Goal: Use online tool/utility

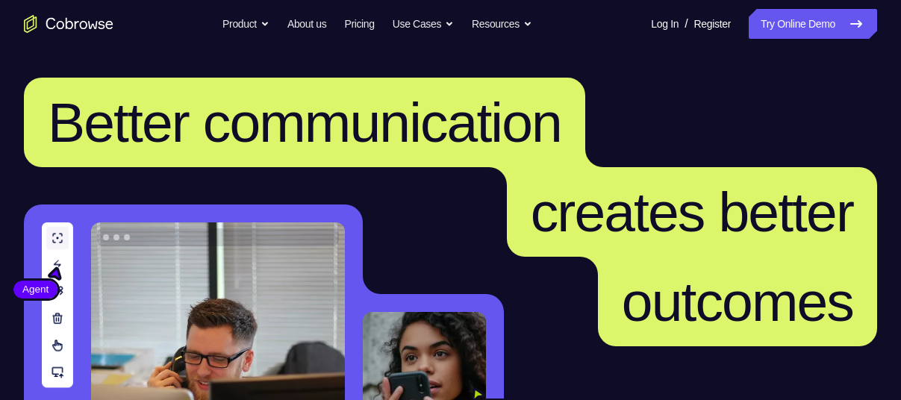
click at [778, 33] on link "Try Online Demo" at bounding box center [813, 24] width 128 height 30
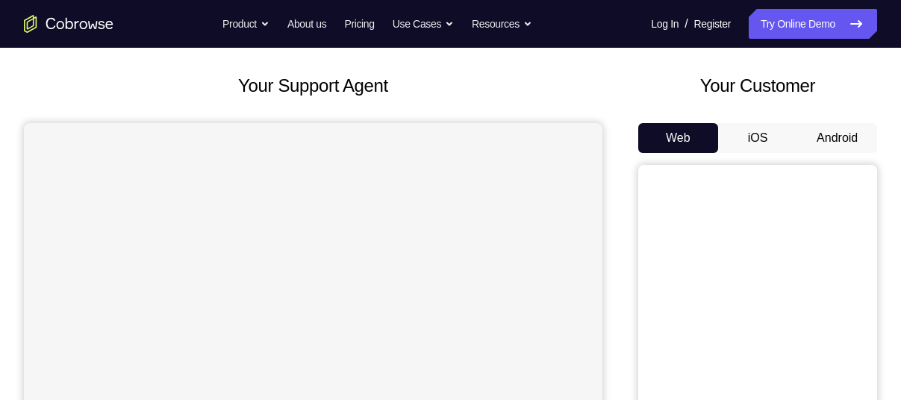
scroll to position [74, 0]
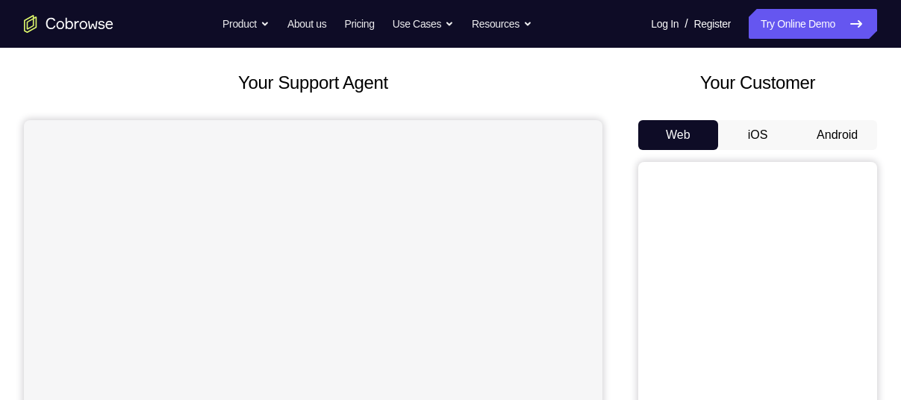
click at [833, 143] on button "Android" at bounding box center [837, 135] width 80 height 30
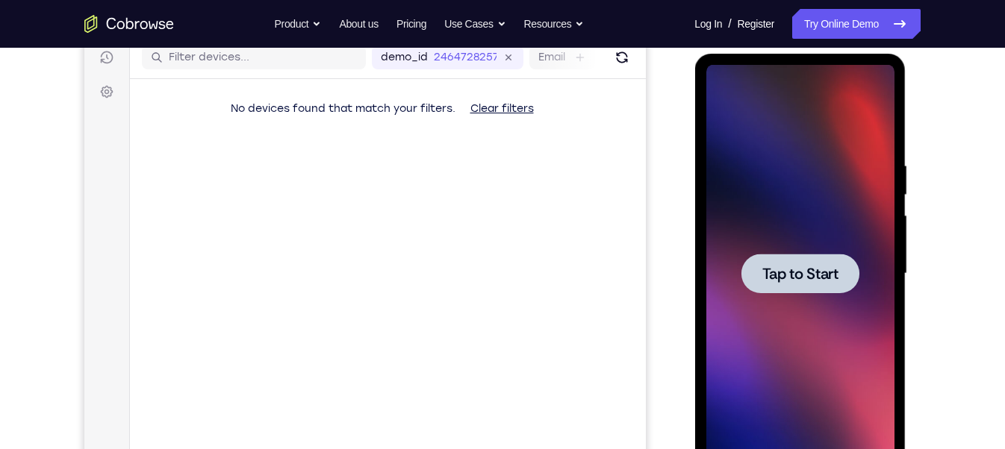
scroll to position [208, 0]
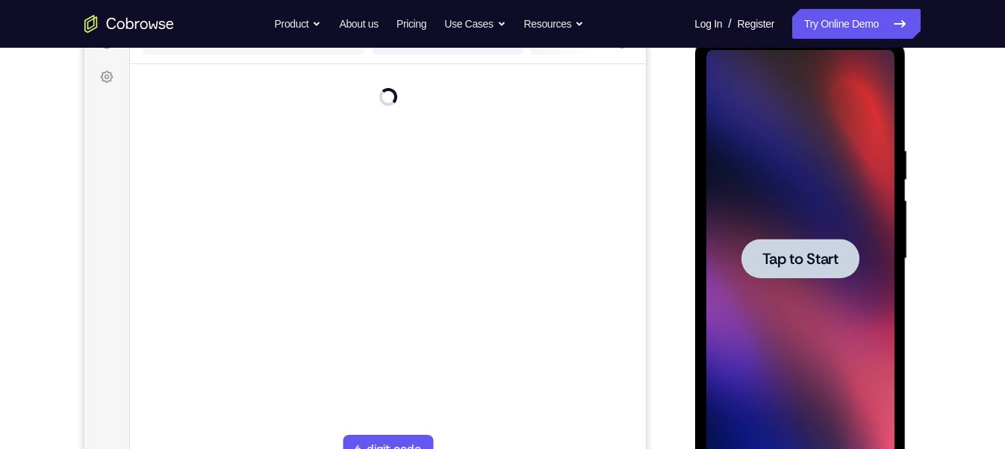
click at [827, 252] on span "Tap to Start" at bounding box center [799, 259] width 76 height 15
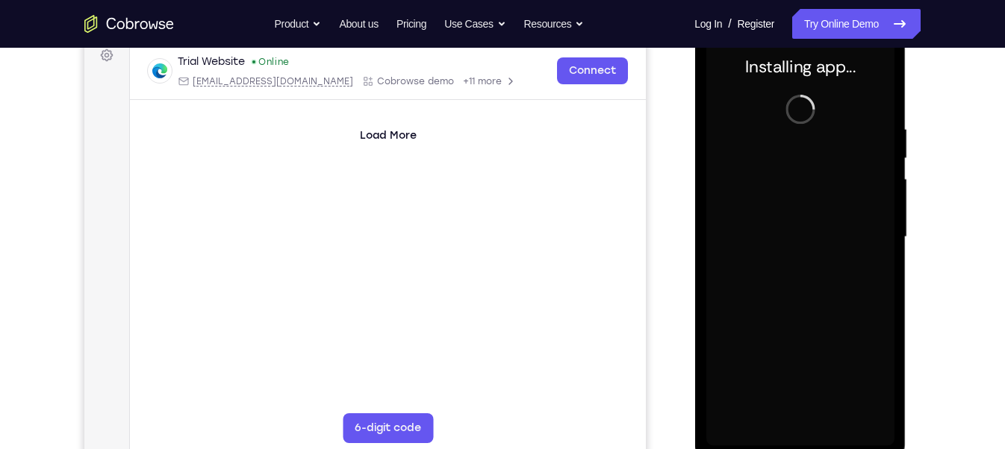
scroll to position [230, 0]
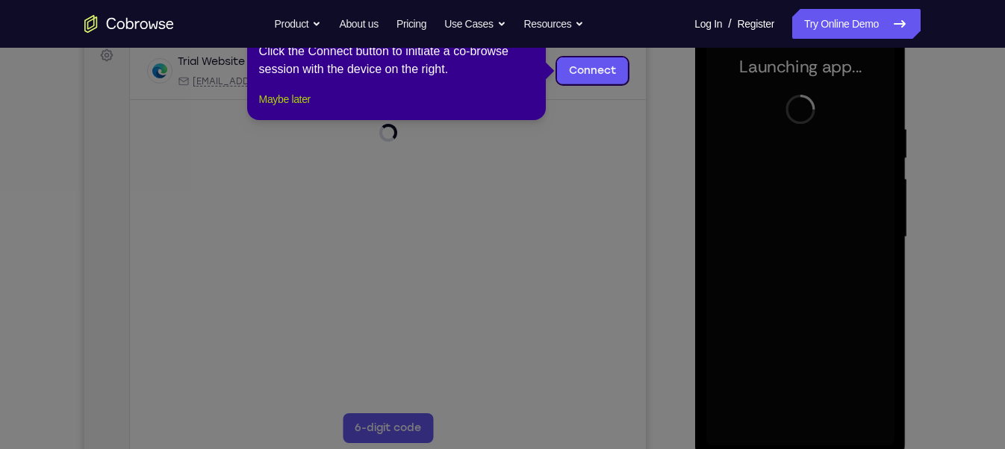
click at [309, 108] on button "Maybe later" at bounding box center [284, 99] width 51 height 18
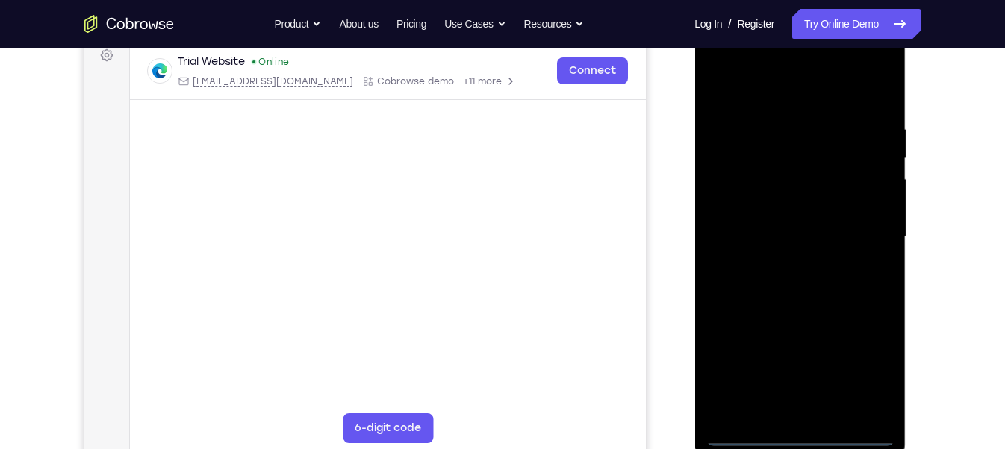
scroll to position [232, 0]
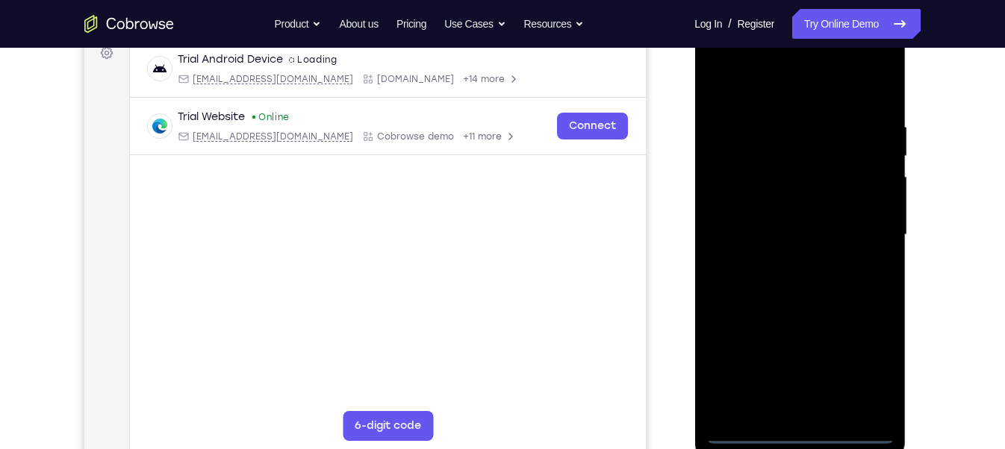
click at [802, 399] on div at bounding box center [799, 235] width 188 height 418
click at [870, 363] on div at bounding box center [799, 235] width 188 height 418
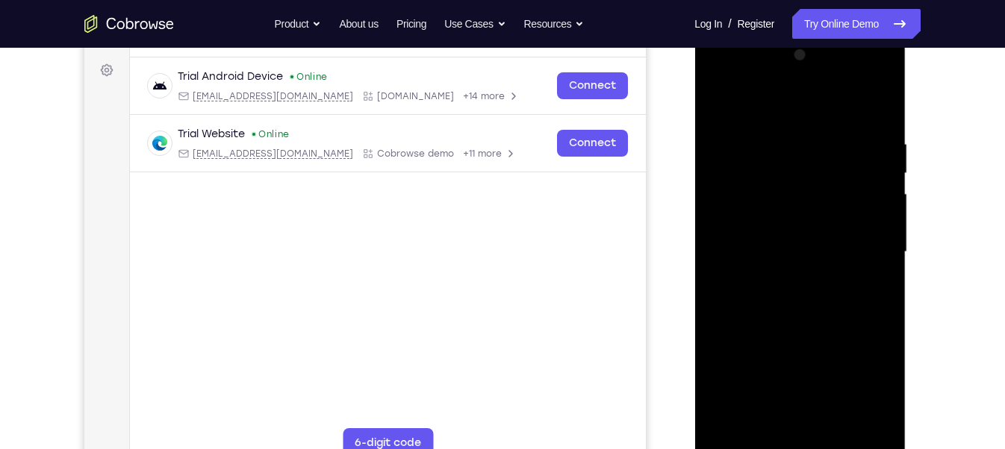
scroll to position [215, 0]
click at [723, 78] on div at bounding box center [799, 252] width 188 height 418
click at [860, 251] on div at bounding box center [799, 252] width 188 height 418
click at [783, 281] on div at bounding box center [799, 252] width 188 height 418
click at [810, 240] on div at bounding box center [799, 252] width 188 height 418
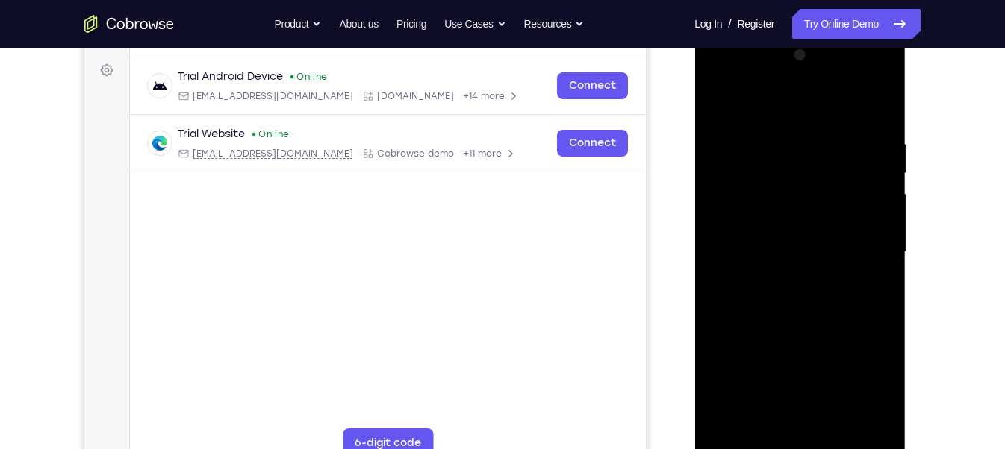
click at [773, 219] on div at bounding box center [799, 252] width 188 height 418
click at [743, 253] on div at bounding box center [799, 252] width 188 height 418
click at [761, 302] on div at bounding box center [799, 252] width 188 height 418
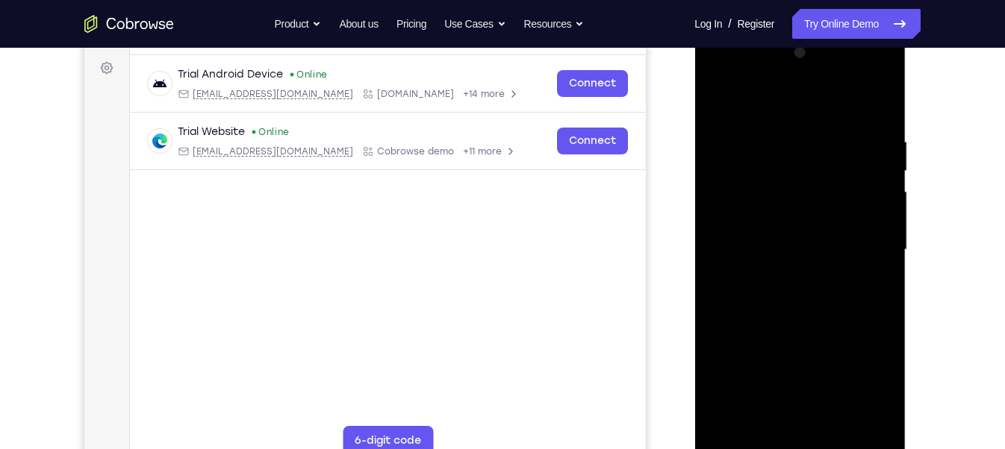
scroll to position [218, 0]
click at [882, 118] on div at bounding box center [799, 249] width 188 height 418
click at [831, 399] on div at bounding box center [799, 249] width 188 height 418
click at [814, 325] on div at bounding box center [799, 249] width 188 height 418
click at [836, 237] on div at bounding box center [799, 249] width 188 height 418
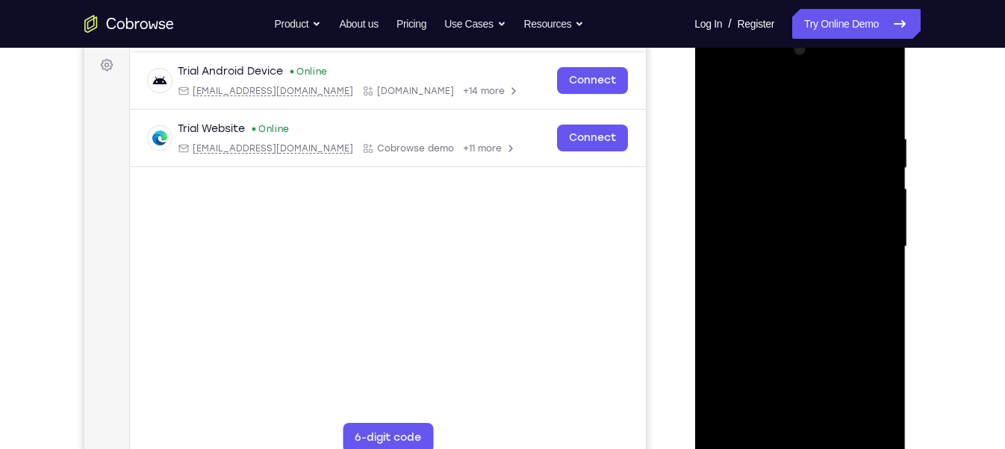
scroll to position [222, 0]
click at [790, 279] on div at bounding box center [799, 246] width 188 height 418
click at [771, 281] on div at bounding box center [799, 246] width 188 height 418
click at [786, 274] on div at bounding box center [799, 246] width 188 height 418
click at [787, 275] on div at bounding box center [799, 246] width 188 height 418
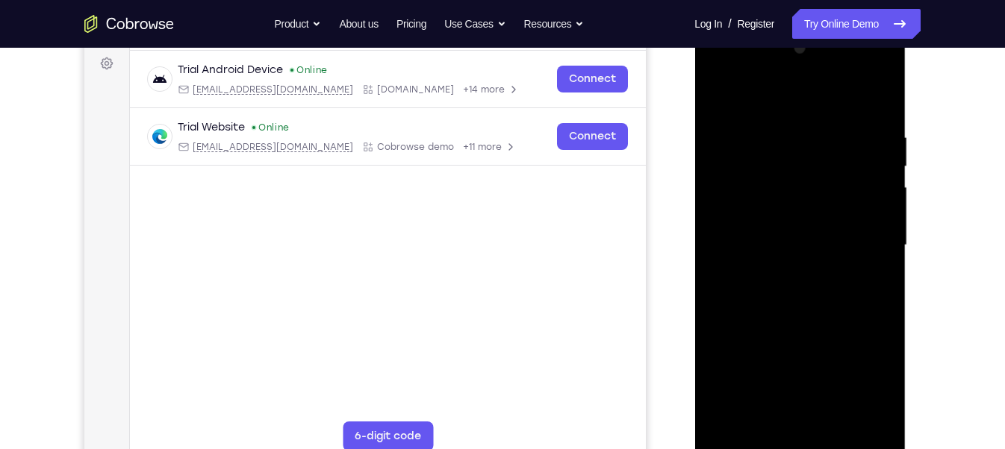
click at [870, 281] on div at bounding box center [799, 246] width 188 height 418
click at [722, 92] on div at bounding box center [799, 246] width 188 height 418
click at [783, 269] on div at bounding box center [799, 246] width 188 height 418
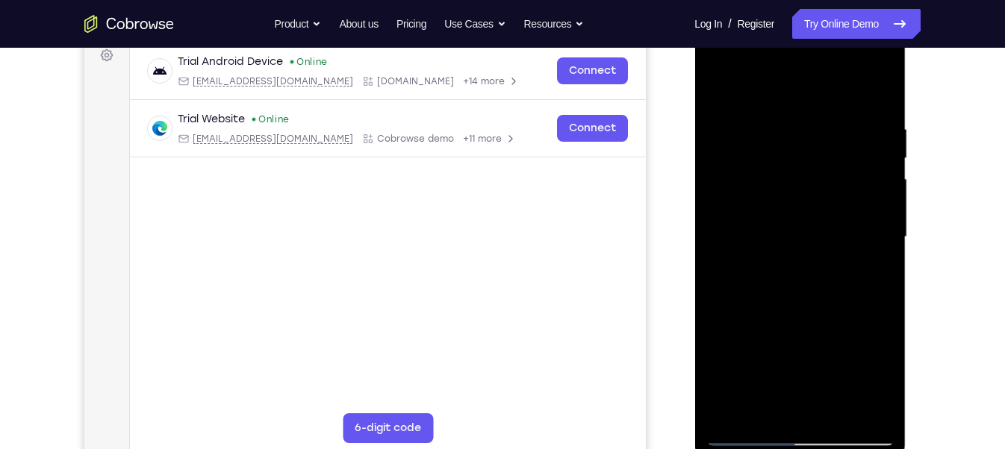
scroll to position [231, 0]
click at [771, 398] on div at bounding box center [799, 236] width 188 height 418
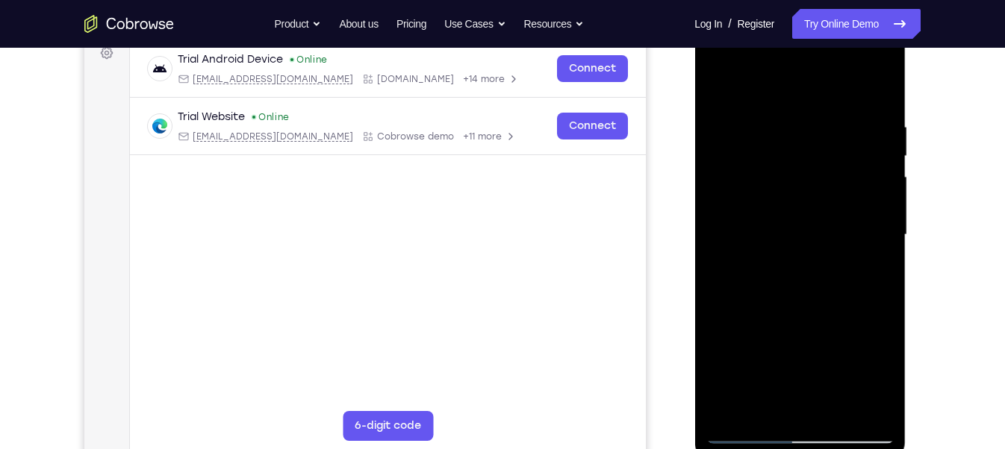
scroll to position [233, 0]
click at [764, 399] on div at bounding box center [799, 234] width 188 height 418
click at [846, 318] on div at bounding box center [799, 234] width 188 height 418
click at [864, 260] on div at bounding box center [799, 234] width 188 height 418
click at [719, 84] on div at bounding box center [799, 234] width 188 height 418
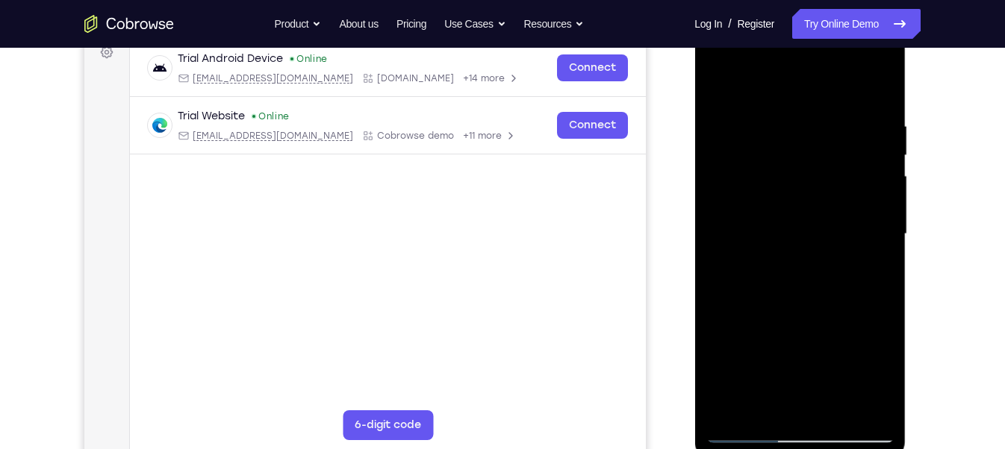
click at [719, 84] on div at bounding box center [799, 234] width 188 height 418
click at [780, 113] on div at bounding box center [799, 234] width 188 height 418
click at [861, 399] on div at bounding box center [799, 234] width 188 height 418
click at [869, 225] on div at bounding box center [799, 234] width 188 height 418
click at [884, 246] on div at bounding box center [799, 234] width 188 height 418
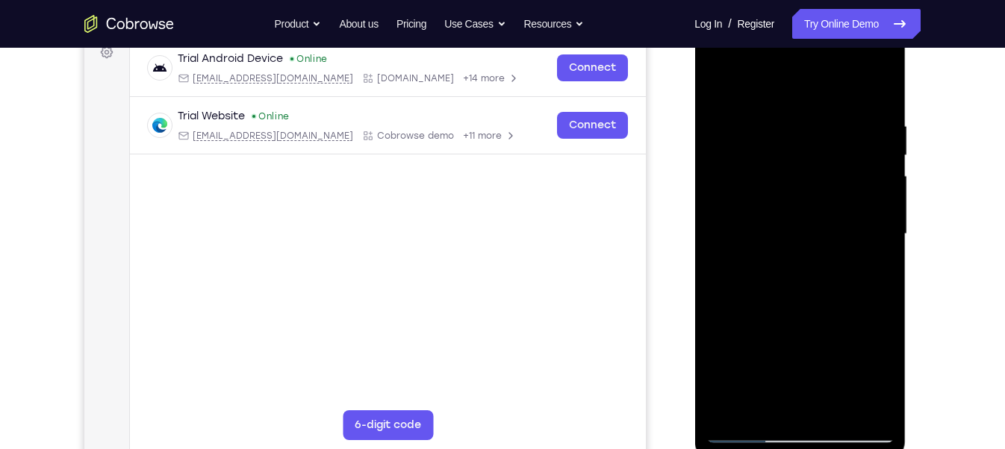
click at [875, 239] on div at bounding box center [799, 234] width 188 height 418
click at [873, 235] on div at bounding box center [799, 234] width 188 height 418
click at [871, 216] on div at bounding box center [799, 234] width 188 height 418
click at [875, 156] on div at bounding box center [799, 234] width 188 height 418
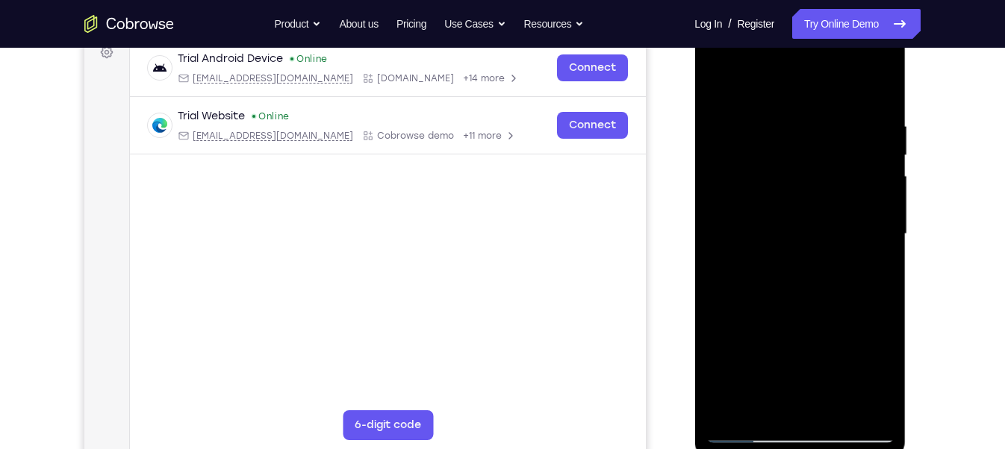
click at [875, 152] on div at bounding box center [799, 234] width 188 height 418
click at [880, 399] on div at bounding box center [799, 234] width 188 height 418
click at [868, 221] on div at bounding box center [799, 234] width 188 height 418
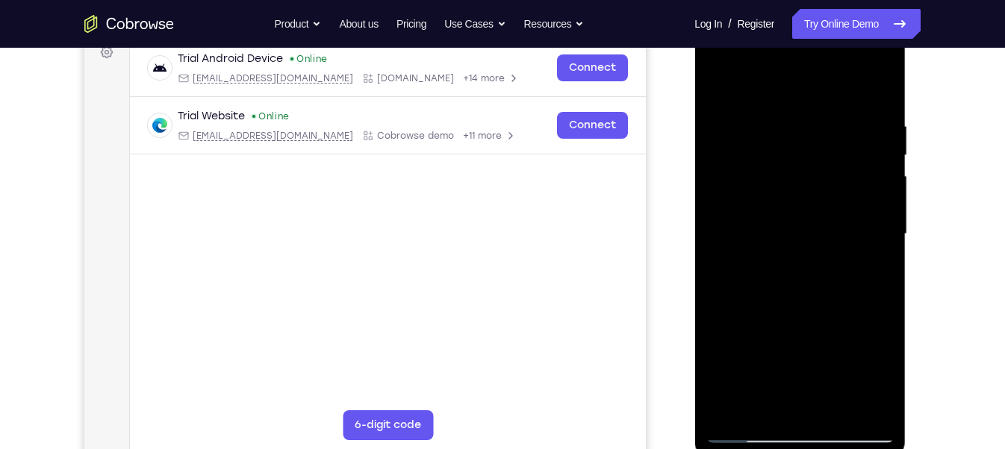
click at [884, 86] on div at bounding box center [799, 234] width 188 height 418
click at [833, 399] on div at bounding box center [799, 234] width 188 height 418
click at [872, 202] on div at bounding box center [799, 234] width 188 height 418
click at [718, 79] on div at bounding box center [799, 234] width 188 height 418
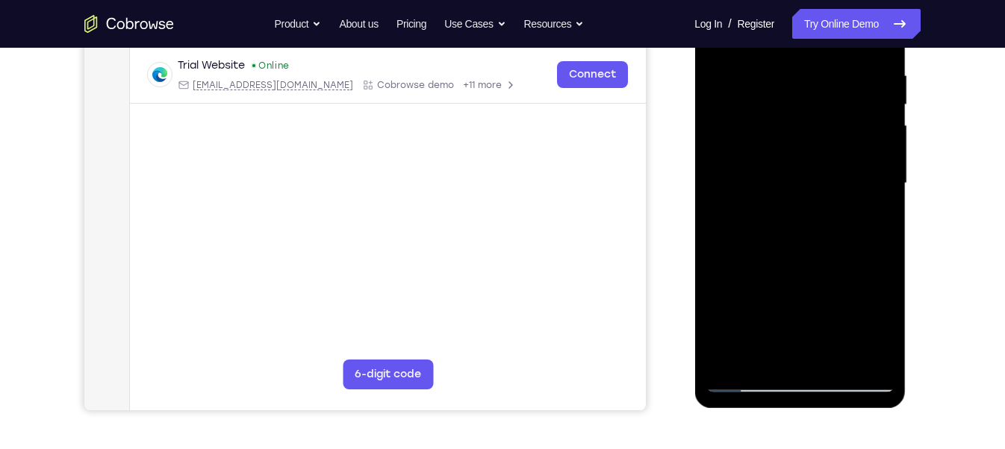
scroll to position [242, 0]
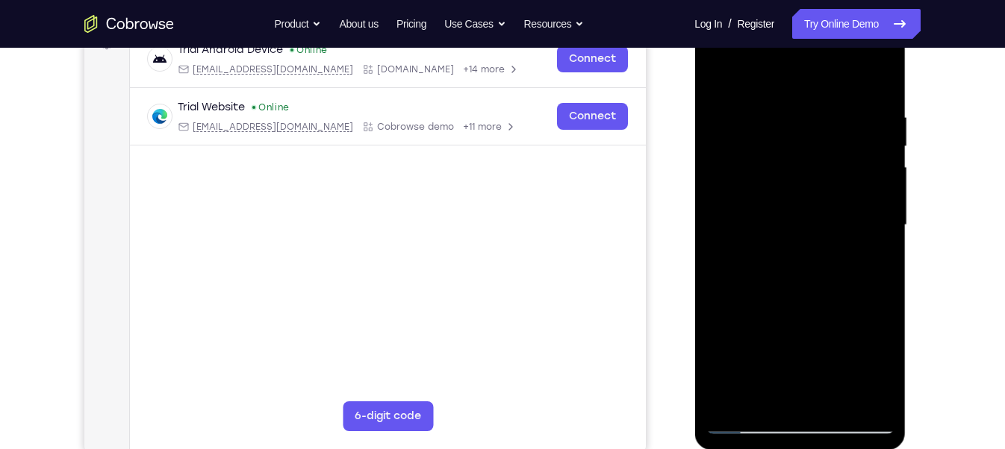
drag, startPoint x: 815, startPoint y: 316, endPoint x: 836, endPoint y: 206, distance: 112.4
click at [836, 206] on div at bounding box center [799, 225] width 188 height 418
drag, startPoint x: 814, startPoint y: 305, endPoint x: 827, endPoint y: 206, distance: 100.1
click at [827, 206] on div at bounding box center [799, 225] width 188 height 418
drag, startPoint x: 827, startPoint y: 209, endPoint x: 830, endPoint y: 446, distance: 237.4
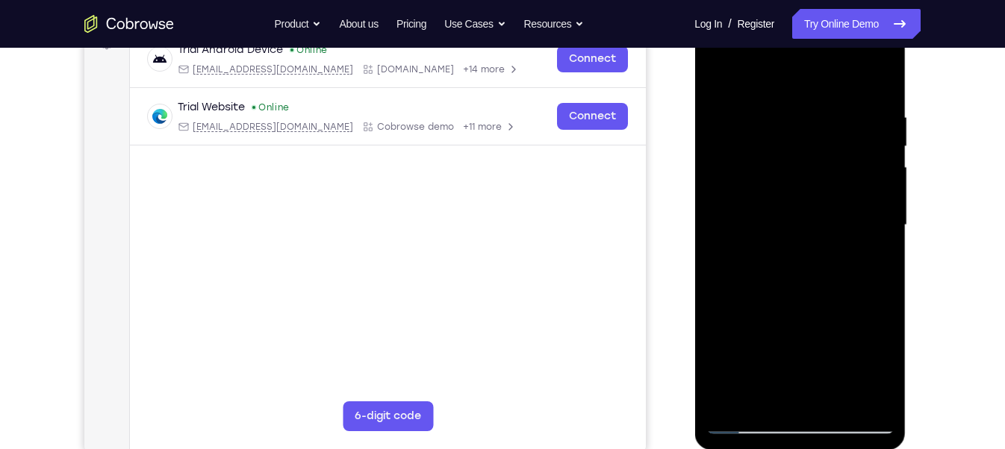
click at [830, 399] on div at bounding box center [799, 227] width 211 height 445
drag, startPoint x: 819, startPoint y: 282, endPoint x: 811, endPoint y: 413, distance: 131.6
click at [811, 399] on div at bounding box center [799, 225] width 188 height 418
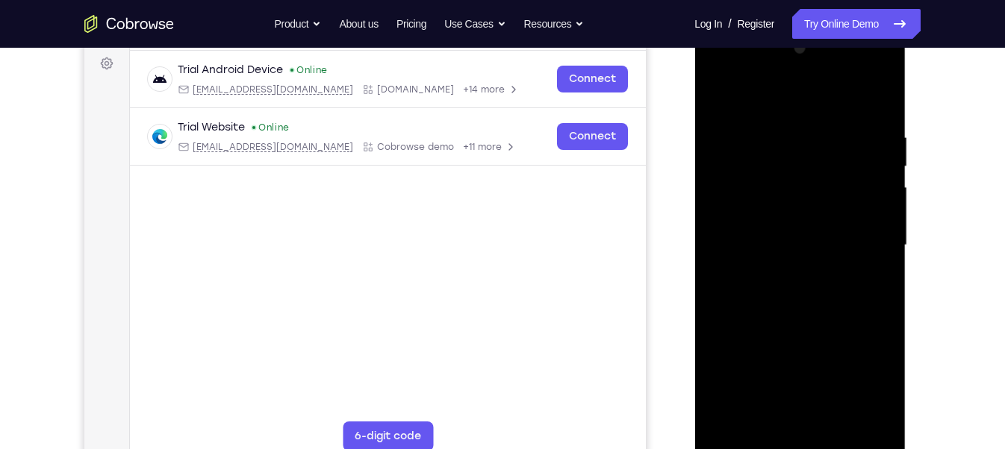
scroll to position [222, 0]
click at [779, 149] on div at bounding box center [799, 246] width 188 height 418
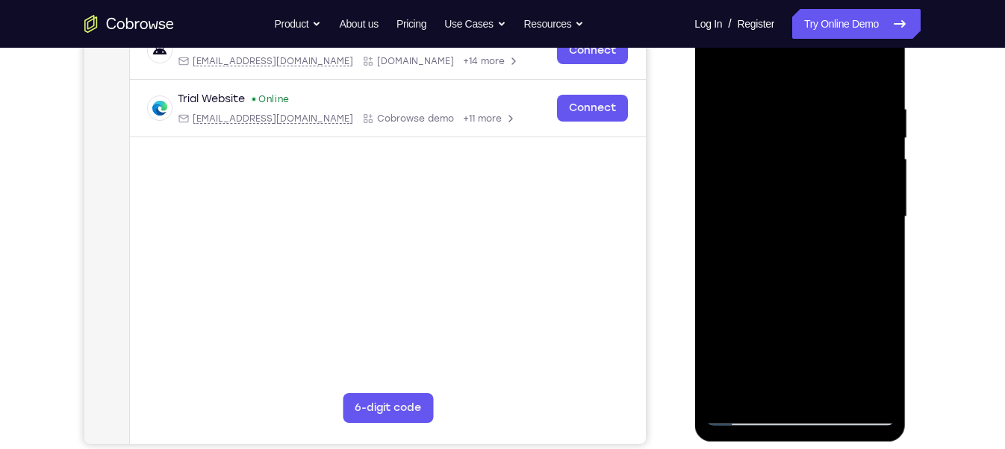
click at [764, 342] on div at bounding box center [799, 217] width 188 height 418
click at [766, 346] on div at bounding box center [799, 217] width 188 height 418
click at [784, 382] on div at bounding box center [799, 217] width 188 height 418
click at [763, 385] on div at bounding box center [799, 217] width 188 height 418
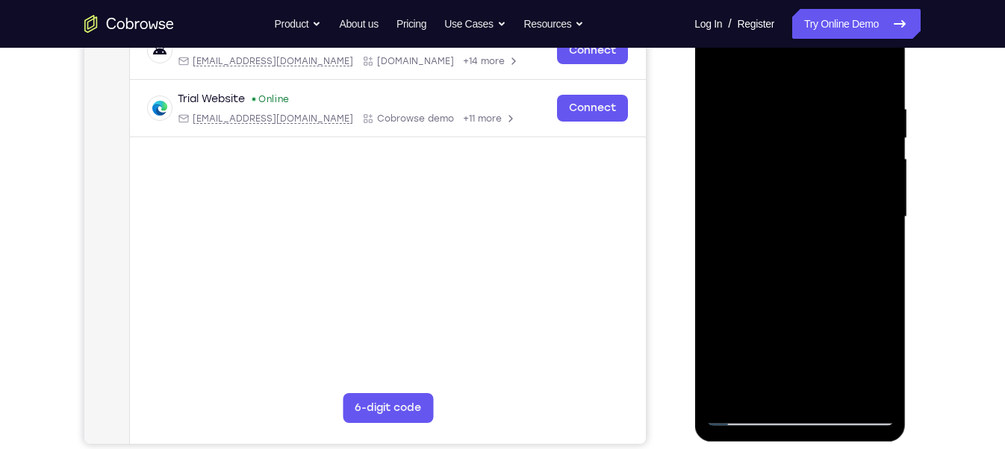
click at [718, 390] on div at bounding box center [799, 217] width 188 height 418
click at [762, 384] on div at bounding box center [799, 217] width 188 height 418
click at [831, 272] on div at bounding box center [799, 217] width 188 height 418
click at [820, 275] on div at bounding box center [799, 217] width 188 height 418
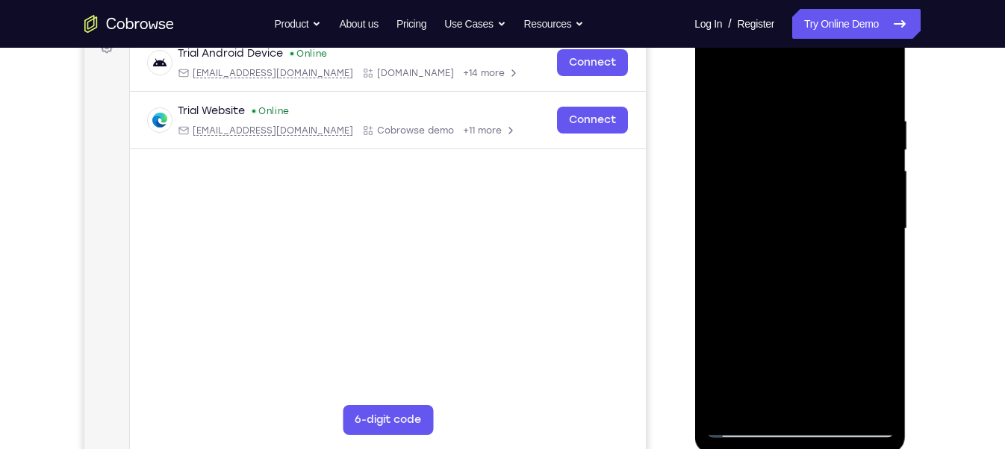
scroll to position [237, 0]
click at [746, 189] on div at bounding box center [799, 231] width 188 height 418
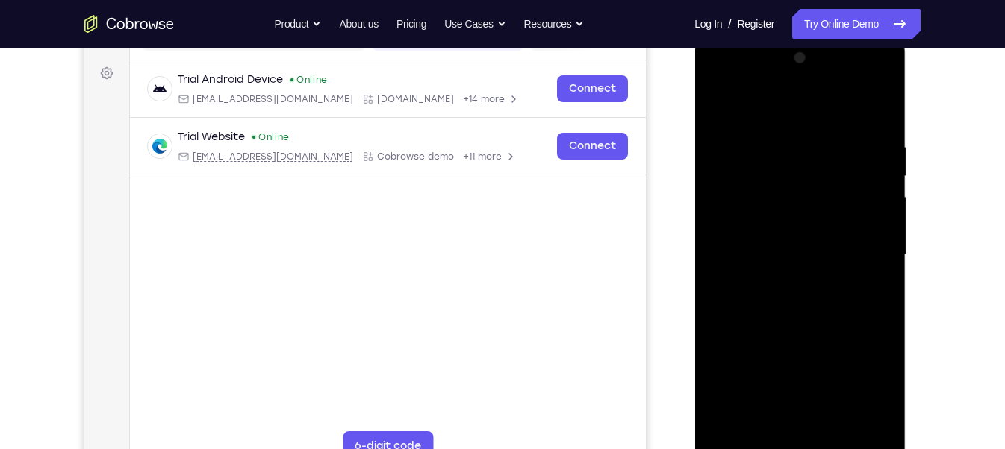
click at [720, 102] on div at bounding box center [799, 255] width 188 height 418
drag, startPoint x: 862, startPoint y: 134, endPoint x: 806, endPoint y: 139, distance: 56.2
click at [806, 139] on div at bounding box center [799, 255] width 188 height 418
click at [883, 102] on div at bounding box center [799, 255] width 188 height 418
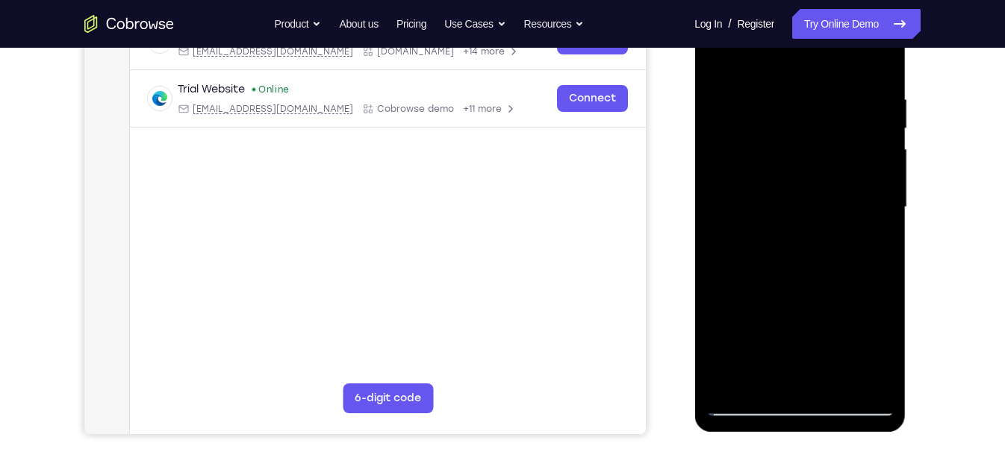
click at [866, 378] on div at bounding box center [799, 208] width 188 height 418
drag, startPoint x: 813, startPoint y: 306, endPoint x: 815, endPoint y: 166, distance: 140.3
click at [815, 166] on div at bounding box center [799, 208] width 188 height 418
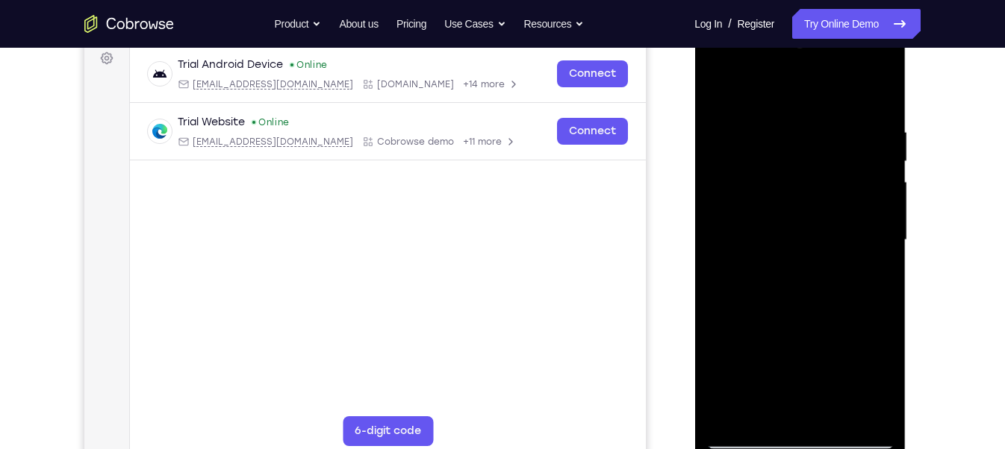
scroll to position [226, 0]
click at [717, 87] on div at bounding box center [799, 241] width 188 height 418
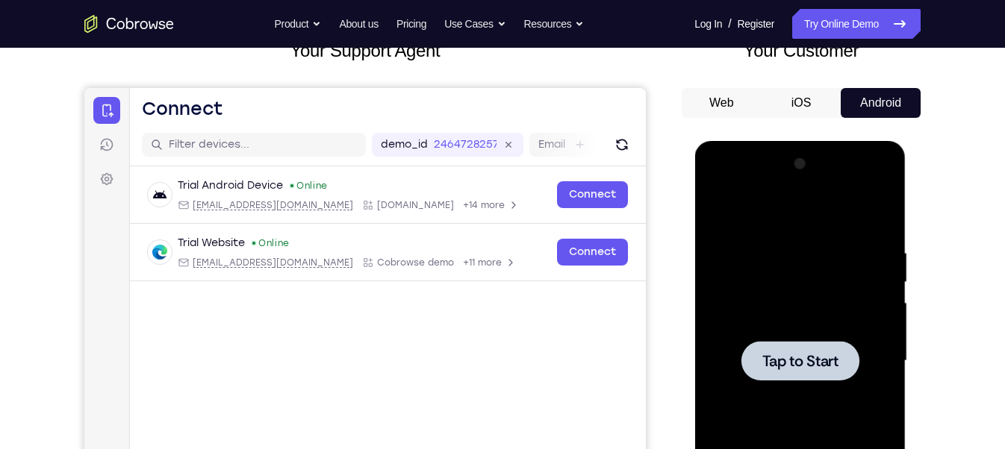
scroll to position [104, 0]
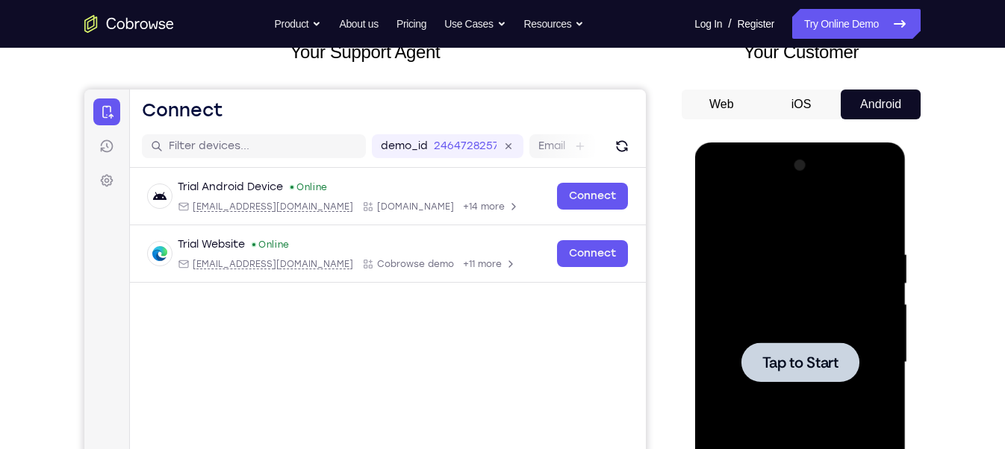
click at [797, 302] on div at bounding box center [799, 363] width 188 height 418
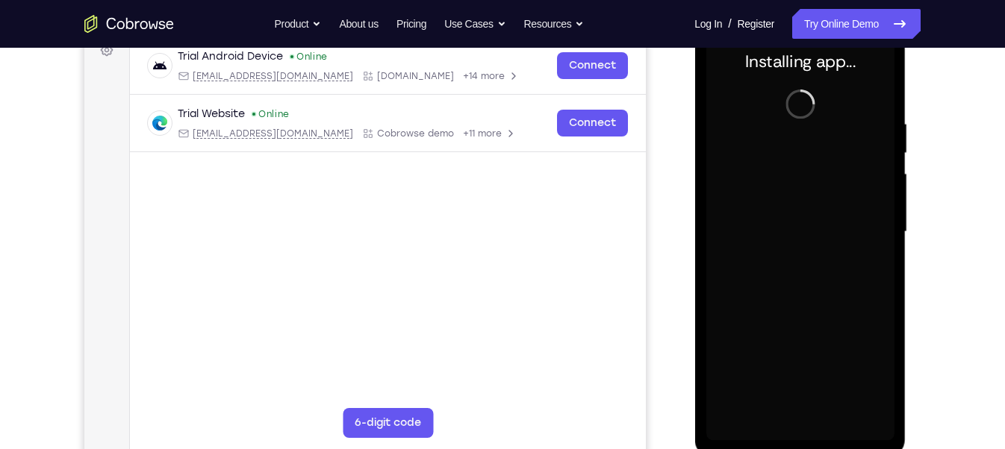
scroll to position [237, 0]
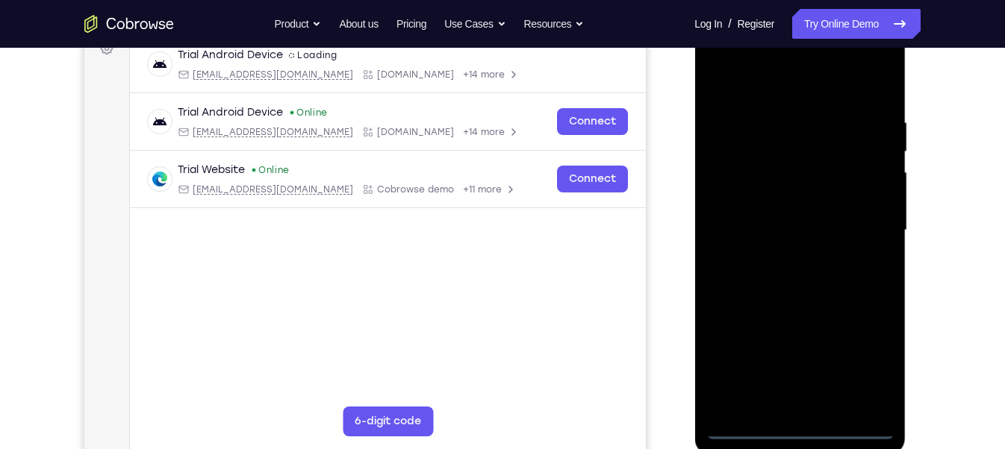
click at [795, 399] on div at bounding box center [799, 231] width 188 height 418
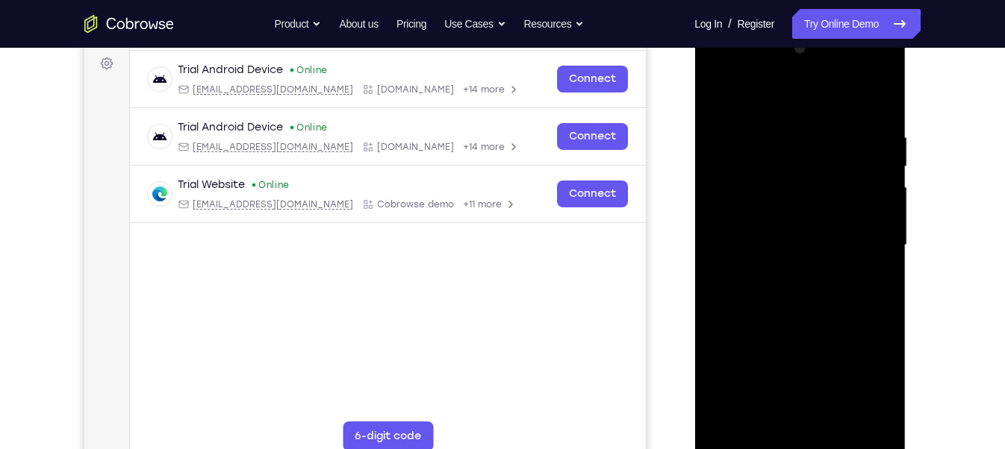
scroll to position [220, 0]
click at [869, 375] on div at bounding box center [799, 247] width 188 height 418
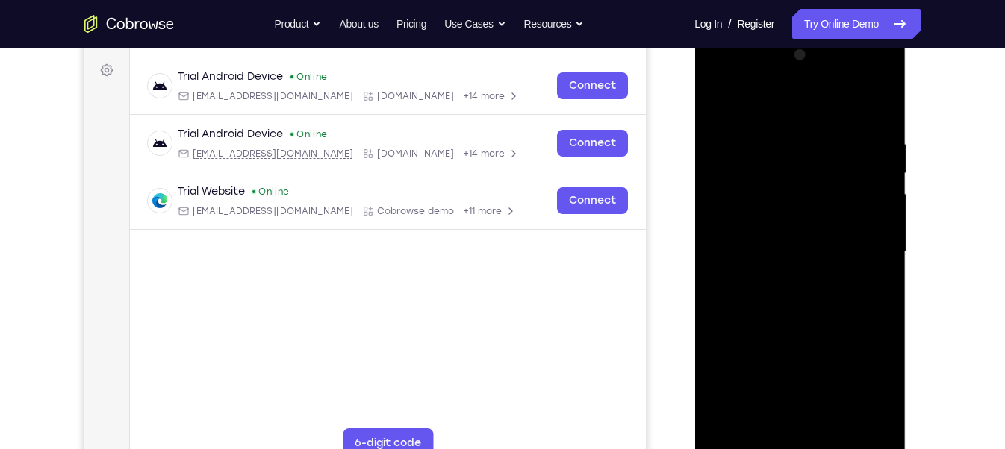
click at [717, 74] on div at bounding box center [799, 252] width 188 height 418
click at [725, 77] on div at bounding box center [799, 252] width 188 height 418
click at [863, 249] on div at bounding box center [799, 252] width 188 height 418
click at [781, 278] on div at bounding box center [799, 252] width 188 height 418
click at [821, 231] on div at bounding box center [799, 252] width 188 height 418
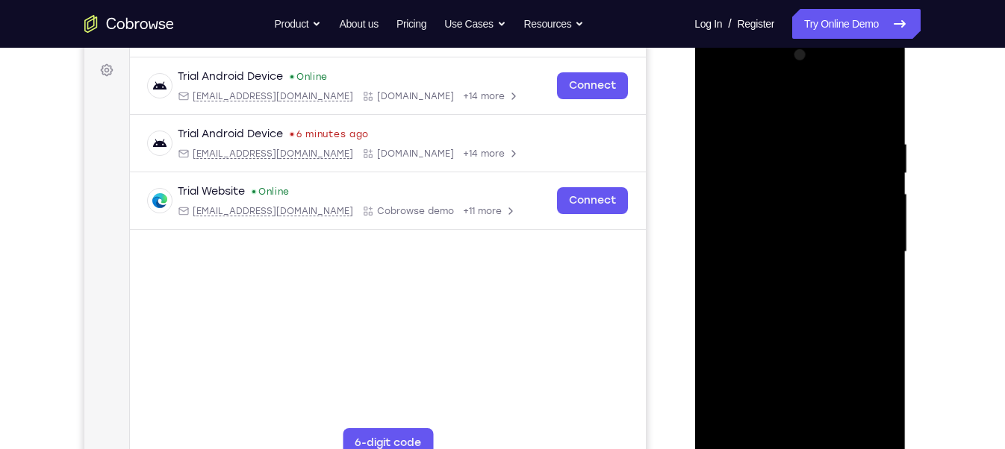
click at [805, 216] on div at bounding box center [799, 252] width 188 height 418
click at [772, 249] on div at bounding box center [799, 252] width 188 height 418
click at [743, 307] on div at bounding box center [799, 252] width 188 height 418
click at [796, 318] on div at bounding box center [799, 252] width 188 height 418
drag, startPoint x: 803, startPoint y: 107, endPoint x: 818, endPoint y: 43, distance: 65.9
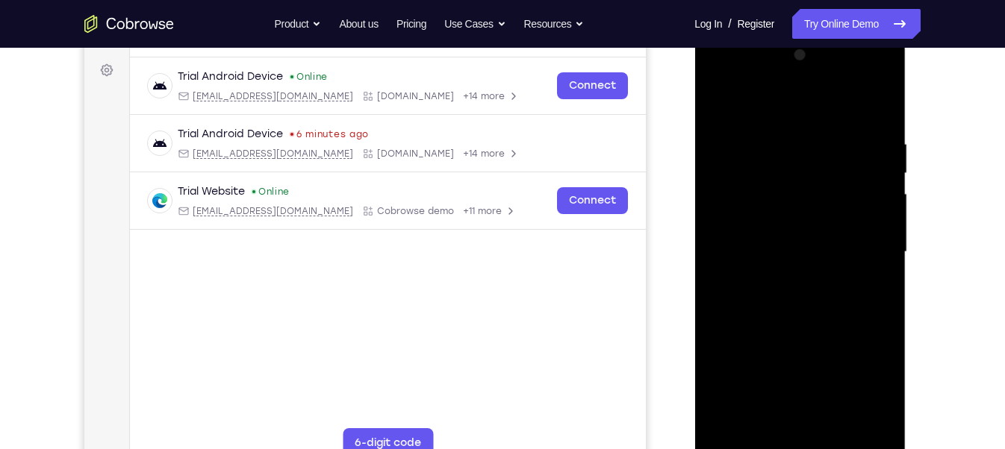
click at [818, 43] on div at bounding box center [799, 252] width 188 height 418
drag, startPoint x: 775, startPoint y: 289, endPoint x: 784, endPoint y: 221, distance: 68.4
click at [784, 221] on div at bounding box center [799, 252] width 188 height 418
click at [716, 257] on div at bounding box center [799, 252] width 188 height 418
click at [885, 257] on div at bounding box center [799, 252] width 188 height 418
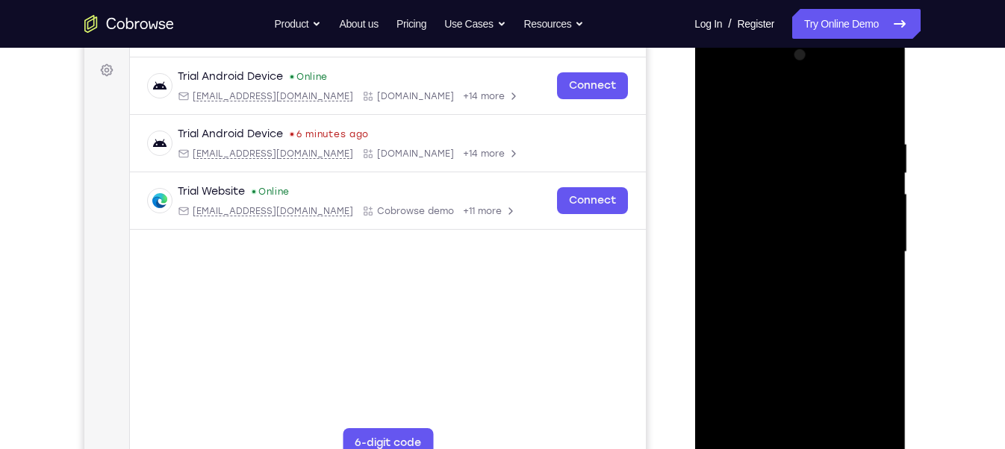
drag, startPoint x: 725, startPoint y: 368, endPoint x: 733, endPoint y: 314, distance: 54.3
drag, startPoint x: 733, startPoint y: 314, endPoint x: 716, endPoint y: 345, distance: 35.1
click at [716, 345] on div at bounding box center [799, 252] width 188 height 418
drag, startPoint x: 836, startPoint y: 278, endPoint x: 822, endPoint y: 366, distance: 89.2
click at [822, 366] on div at bounding box center [799, 252] width 188 height 418
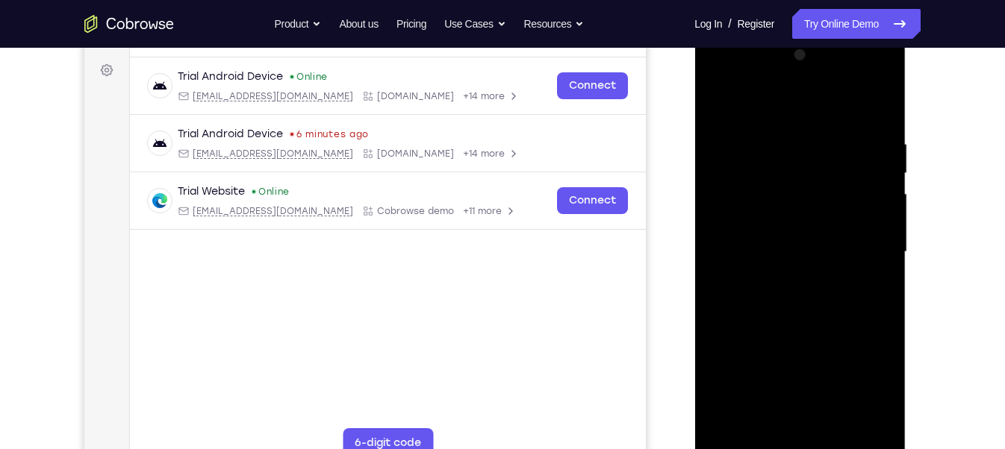
click at [784, 127] on div at bounding box center [799, 252] width 188 height 418
click at [875, 157] on div at bounding box center [799, 252] width 188 height 418
click at [874, 157] on div at bounding box center [799, 252] width 188 height 418
click at [859, 219] on div at bounding box center [799, 252] width 188 height 418
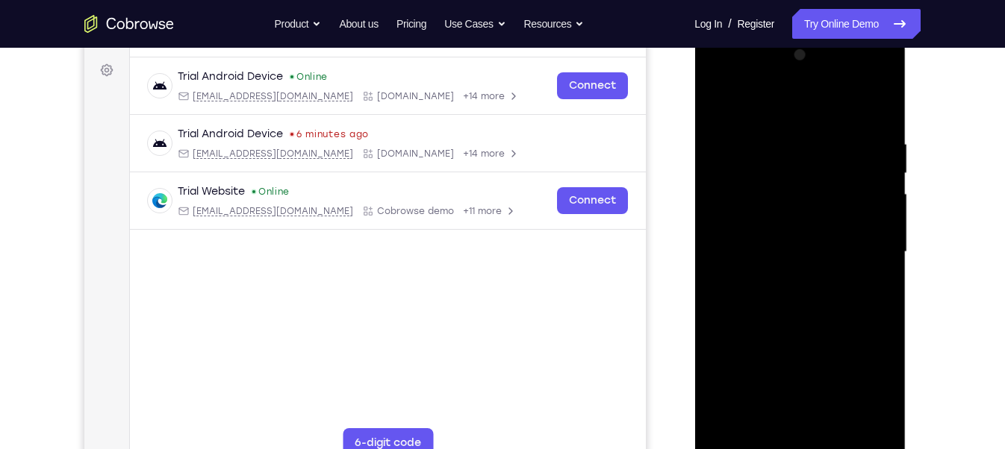
click at [859, 219] on div at bounding box center [799, 252] width 188 height 418
click at [877, 221] on div at bounding box center [799, 252] width 188 height 418
click at [878, 204] on div at bounding box center [799, 252] width 188 height 418
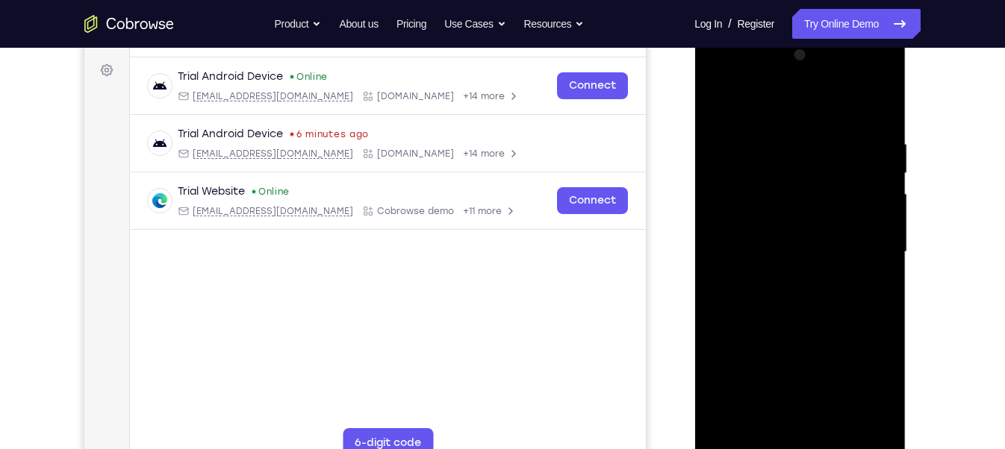
click at [855, 399] on div at bounding box center [799, 252] width 188 height 418
click at [867, 321] on div at bounding box center [799, 252] width 188 height 418
click at [862, 257] on div at bounding box center [799, 252] width 188 height 418
click at [866, 225] on div at bounding box center [799, 252] width 188 height 418
click at [863, 221] on div at bounding box center [799, 252] width 188 height 418
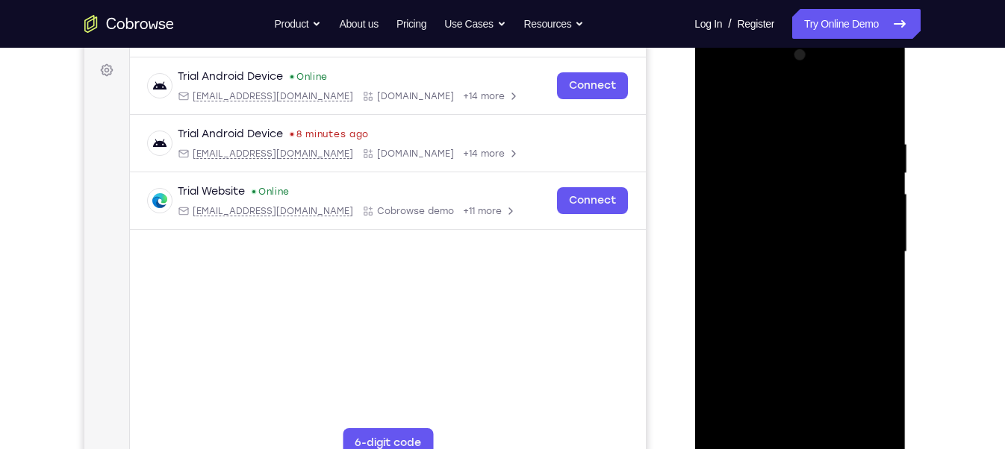
click at [861, 180] on div at bounding box center [799, 252] width 188 height 418
click at [859, 181] on div at bounding box center [799, 252] width 188 height 418
click at [872, 193] on div at bounding box center [799, 252] width 188 height 418
click at [875, 195] on div at bounding box center [799, 252] width 188 height 418
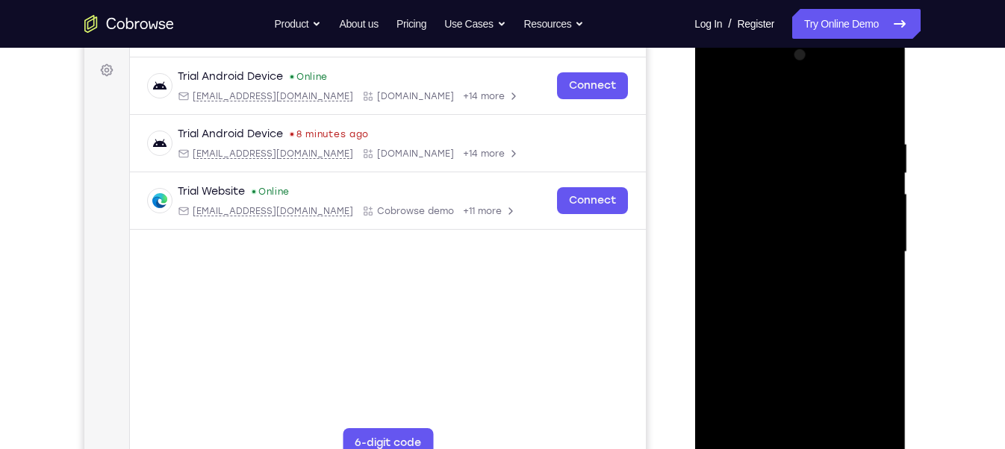
click at [875, 195] on div at bounding box center [799, 252] width 188 height 418
click at [878, 195] on div at bounding box center [799, 252] width 188 height 418
click at [870, 138] on div at bounding box center [799, 252] width 188 height 418
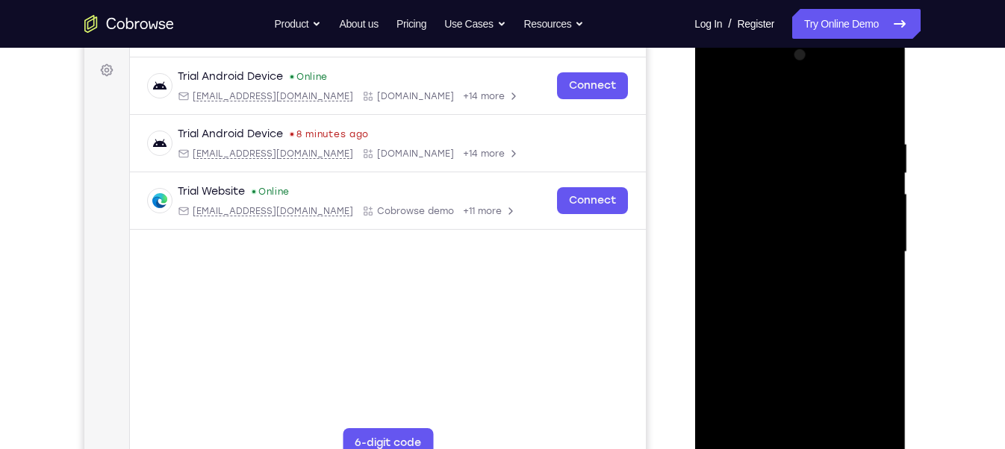
click at [870, 138] on div at bounding box center [799, 252] width 188 height 418
click at [725, 171] on div at bounding box center [799, 252] width 188 height 418
click at [793, 340] on div at bounding box center [799, 252] width 188 height 418
click at [871, 343] on div at bounding box center [799, 252] width 188 height 418
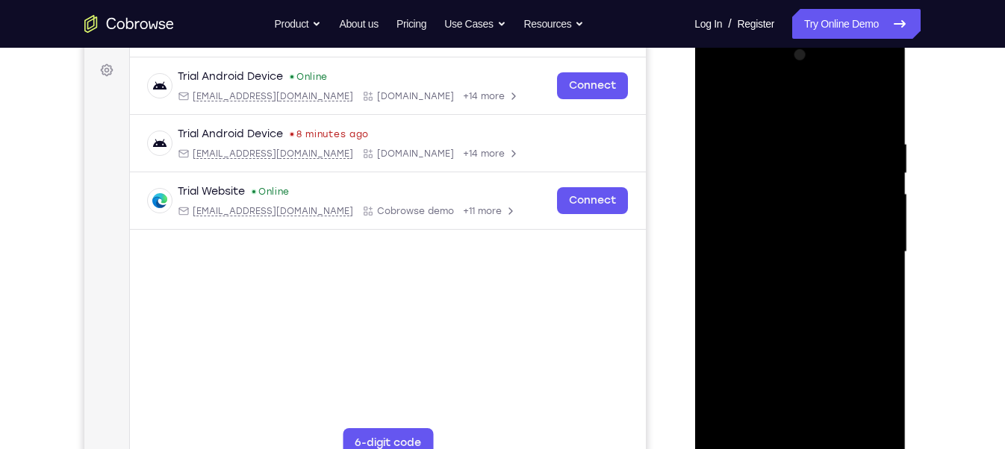
click at [875, 108] on div at bounding box center [799, 252] width 188 height 418
drag, startPoint x: 811, startPoint y: 338, endPoint x: 827, endPoint y: 210, distance: 129.4
click at [827, 210] on div at bounding box center [799, 252] width 188 height 418
click at [803, 399] on div at bounding box center [799, 252] width 188 height 418
drag, startPoint x: 800, startPoint y: 339, endPoint x: 801, endPoint y: 268, distance: 70.9
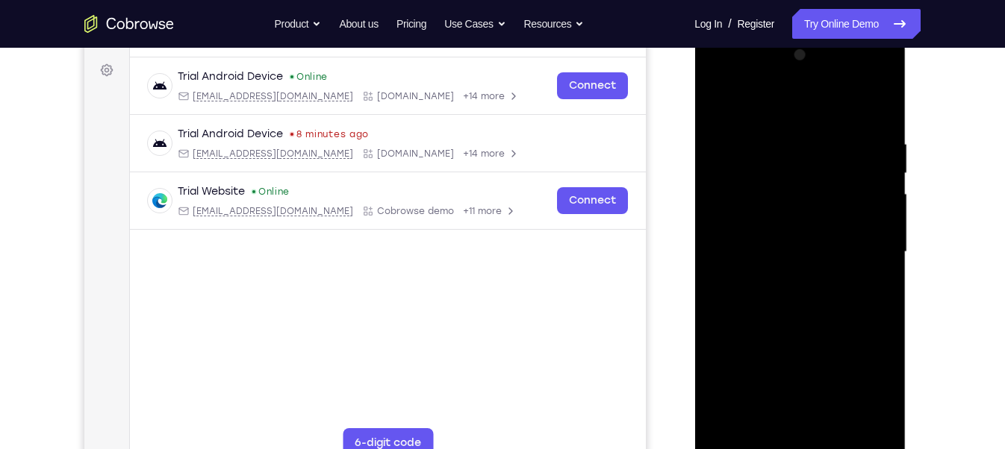
click at [801, 268] on div at bounding box center [799, 252] width 188 height 418
click at [717, 249] on div at bounding box center [799, 252] width 188 height 418
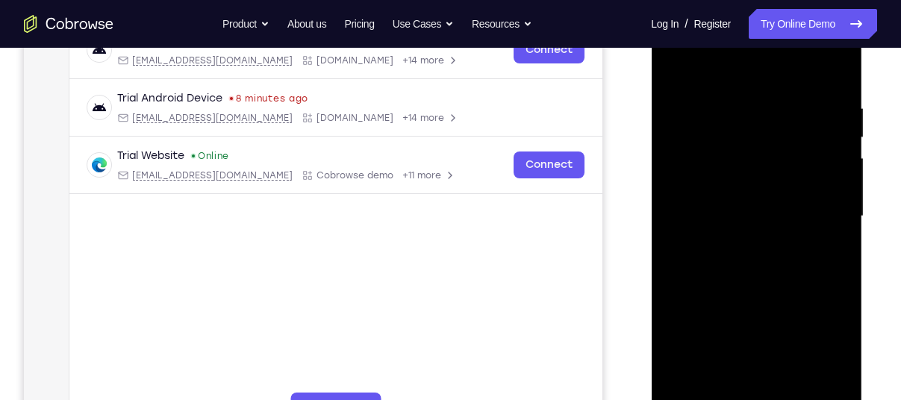
scroll to position [270, 0]
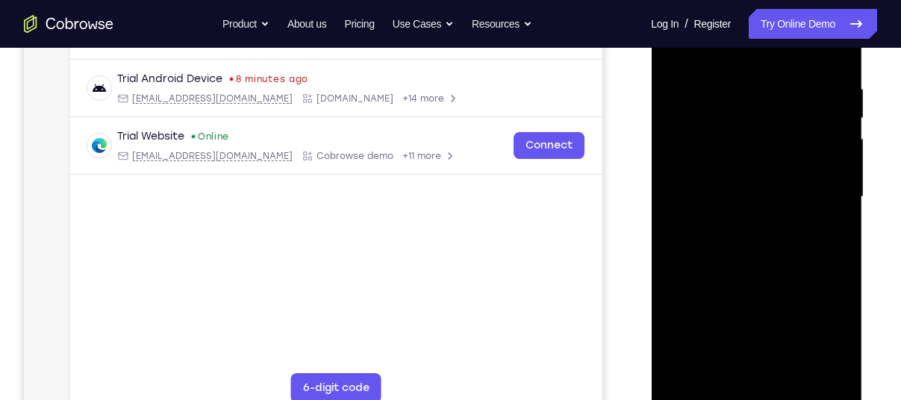
drag, startPoint x: 775, startPoint y: 263, endPoint x: 776, endPoint y: 131, distance: 132.1
click at [776, 131] on div at bounding box center [756, 197] width 188 height 418
drag, startPoint x: 776, startPoint y: 131, endPoint x: 767, endPoint y: 295, distance: 164.5
click at [767, 295] on div at bounding box center [756, 197] width 188 height 418
click at [838, 225] on div at bounding box center [756, 197] width 188 height 418
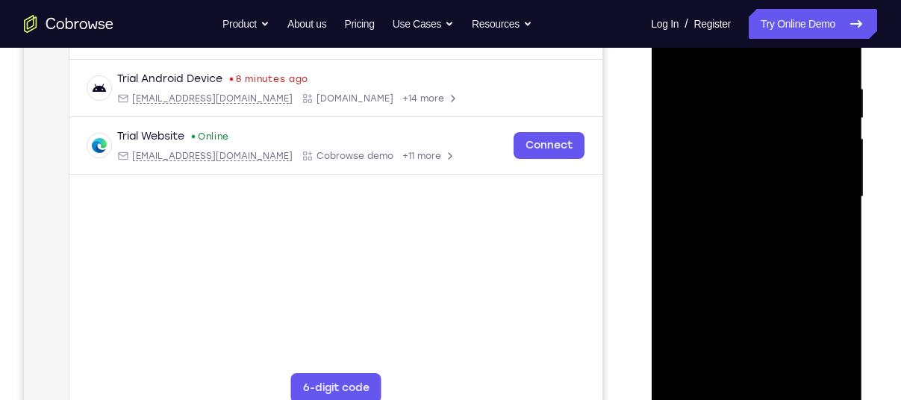
drag, startPoint x: 817, startPoint y: 263, endPoint x: 811, endPoint y: 219, distance: 45.2
click at [811, 219] on div at bounding box center [756, 197] width 188 height 418
drag, startPoint x: 770, startPoint y: 246, endPoint x: 785, endPoint y: 68, distance: 178.3
click at [785, 68] on div at bounding box center [756, 197] width 188 height 418
drag, startPoint x: 757, startPoint y: 257, endPoint x: 756, endPoint y: 145, distance: 112.0
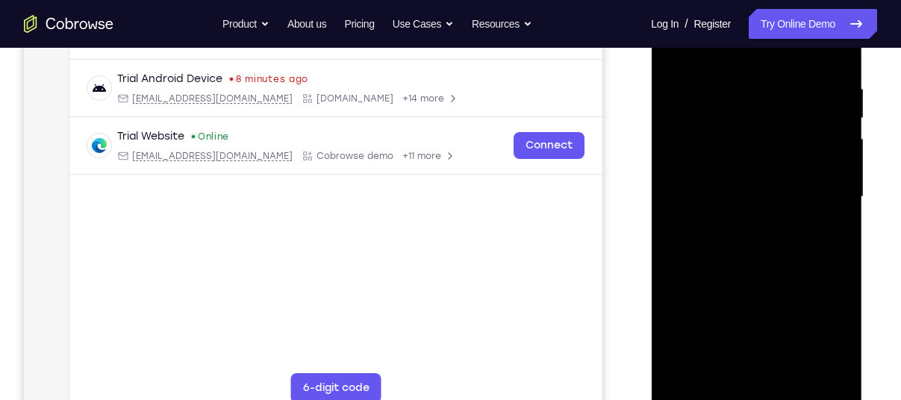
click at [756, 145] on div at bounding box center [756, 197] width 188 height 418
click at [672, 162] on div at bounding box center [756, 197] width 188 height 418
drag, startPoint x: 725, startPoint y: 289, endPoint x: 733, endPoint y: 159, distance: 130.1
click at [732, 175] on div at bounding box center [756, 197] width 188 height 418
drag, startPoint x: 738, startPoint y: 247, endPoint x: 754, endPoint y: 110, distance: 137.5
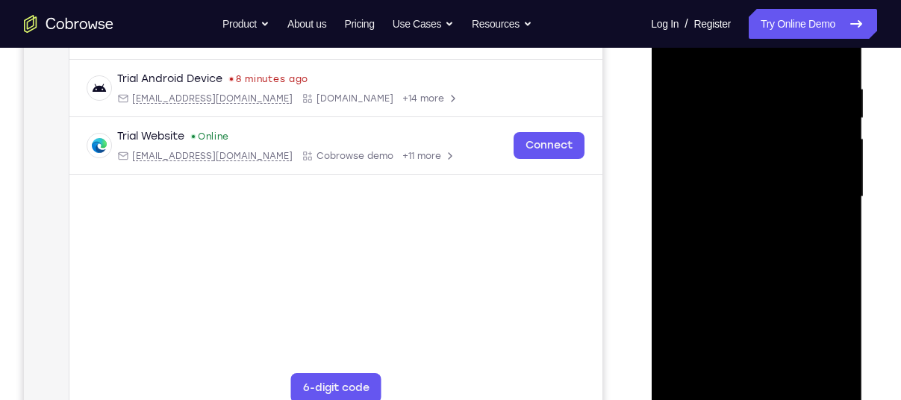
click at [754, 111] on div at bounding box center [756, 197] width 188 height 418
drag, startPoint x: 752, startPoint y: 278, endPoint x: 768, endPoint y: 190, distance: 89.6
click at [768, 190] on div at bounding box center [756, 197] width 188 height 418
drag, startPoint x: 753, startPoint y: 290, endPoint x: 759, endPoint y: 199, distance: 91.3
click at [759, 199] on div at bounding box center [756, 197] width 188 height 418
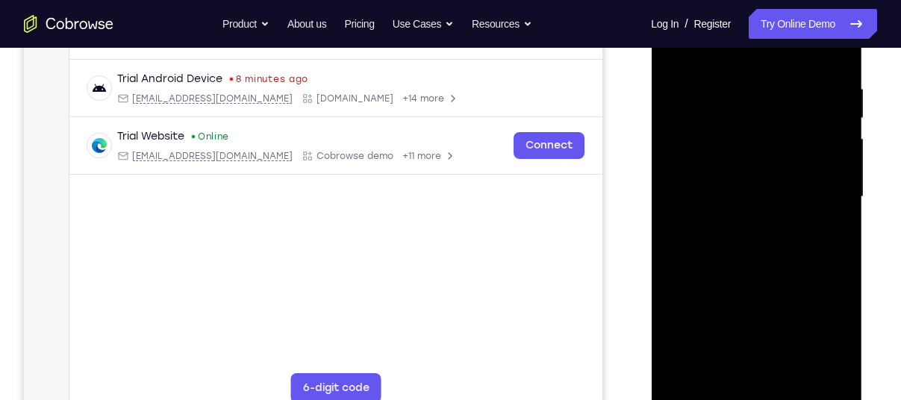
drag, startPoint x: 733, startPoint y: 313, endPoint x: 740, endPoint y: 270, distance: 43.2
click at [740, 270] on div at bounding box center [756, 197] width 188 height 418
drag, startPoint x: 715, startPoint y: 317, endPoint x: 758, endPoint y: 138, distance: 184.1
click at [758, 138] on div at bounding box center [756, 197] width 188 height 418
drag, startPoint x: 744, startPoint y: 266, endPoint x: 780, endPoint y: 153, distance: 118.3
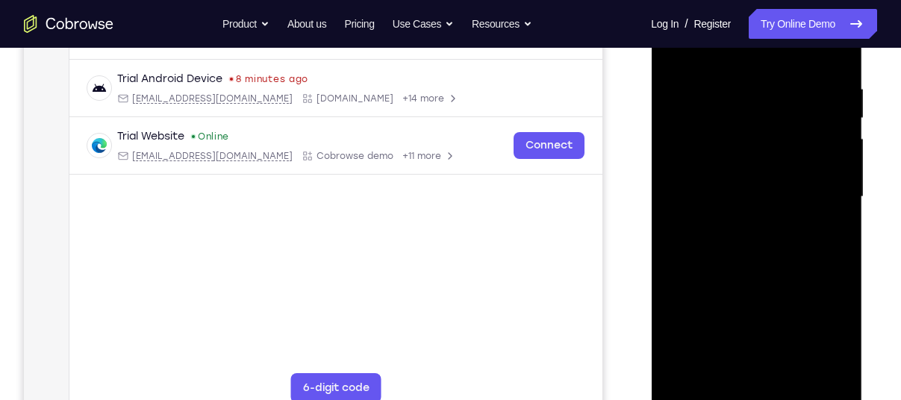
click at [777, 159] on div at bounding box center [756, 197] width 188 height 418
drag, startPoint x: 726, startPoint y: 249, endPoint x: 716, endPoint y: 314, distance: 66.5
click at [716, 314] on div at bounding box center [756, 197] width 188 height 418
drag, startPoint x: 764, startPoint y: 255, endPoint x: 749, endPoint y: 304, distance: 51.5
click at [749, 304] on div at bounding box center [756, 197] width 188 height 418
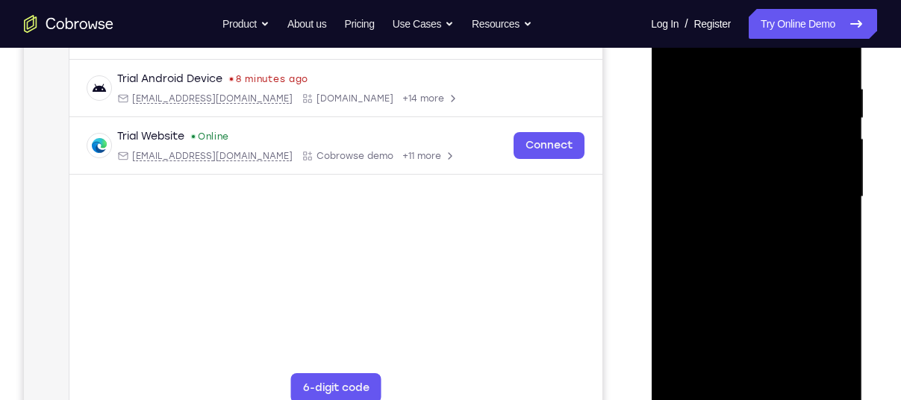
click at [683, 371] on div at bounding box center [756, 197] width 188 height 418
drag, startPoint x: 754, startPoint y: 176, endPoint x: 747, endPoint y: 215, distance: 39.4
click at [747, 215] on div at bounding box center [756, 197] width 188 height 418
drag, startPoint x: 784, startPoint y: 168, endPoint x: 786, endPoint y: 255, distance: 86.6
click at [786, 255] on div at bounding box center [756, 197] width 188 height 418
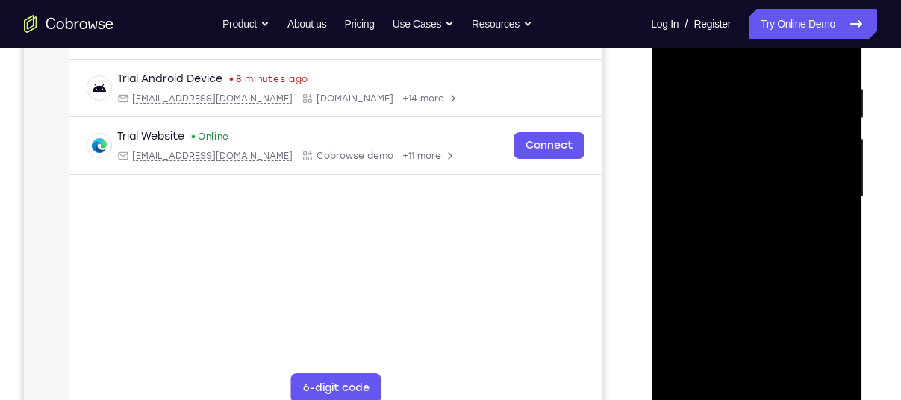
click at [778, 83] on div at bounding box center [756, 197] width 188 height 418
click at [807, 93] on div at bounding box center [756, 197] width 188 height 418
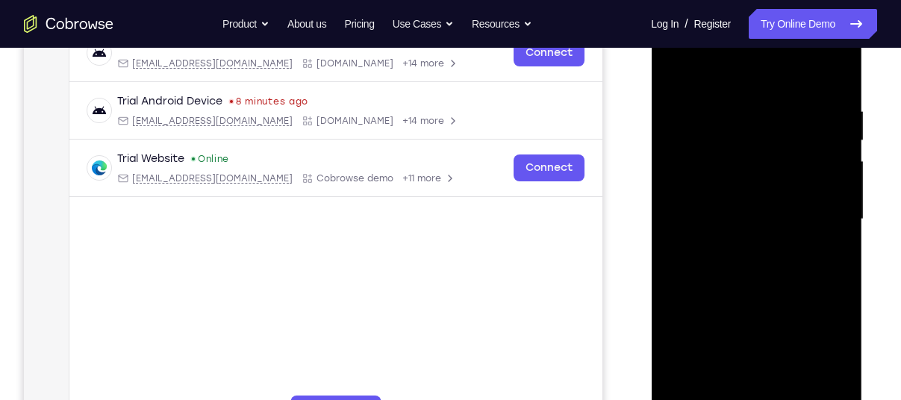
scroll to position [249, 0]
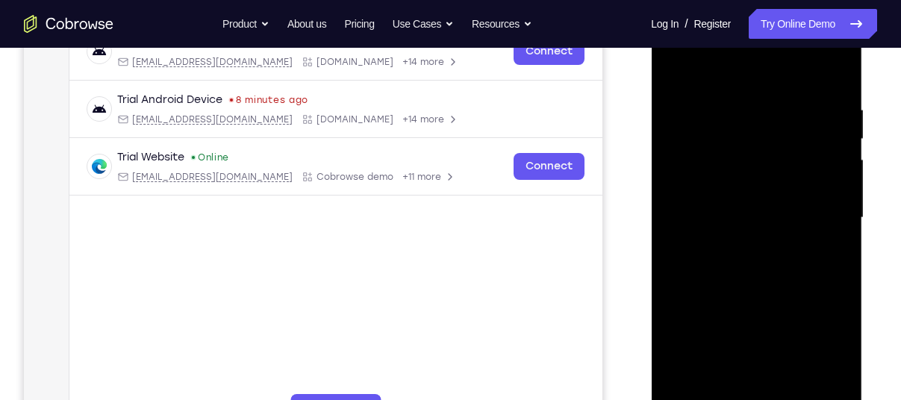
click at [820, 159] on div at bounding box center [756, 218] width 188 height 418
click at [832, 161] on div at bounding box center [756, 218] width 188 height 418
click at [834, 161] on div at bounding box center [756, 218] width 188 height 418
click at [836, 119] on div at bounding box center [756, 218] width 188 height 418
click at [834, 69] on div at bounding box center [756, 218] width 188 height 418
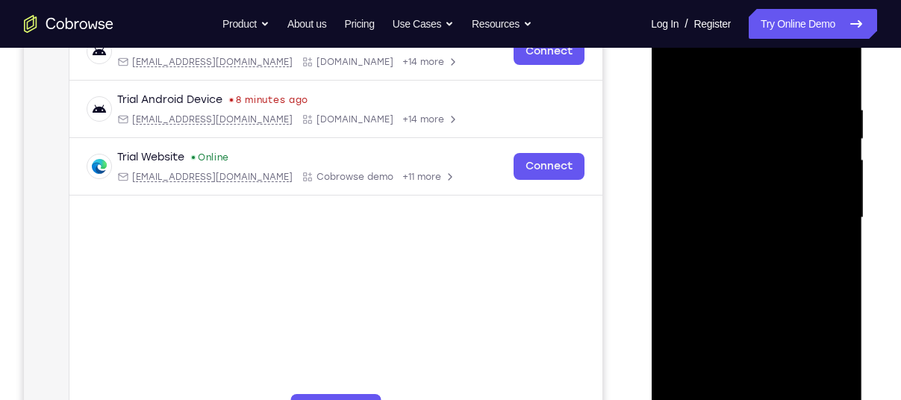
scroll to position [282, 0]
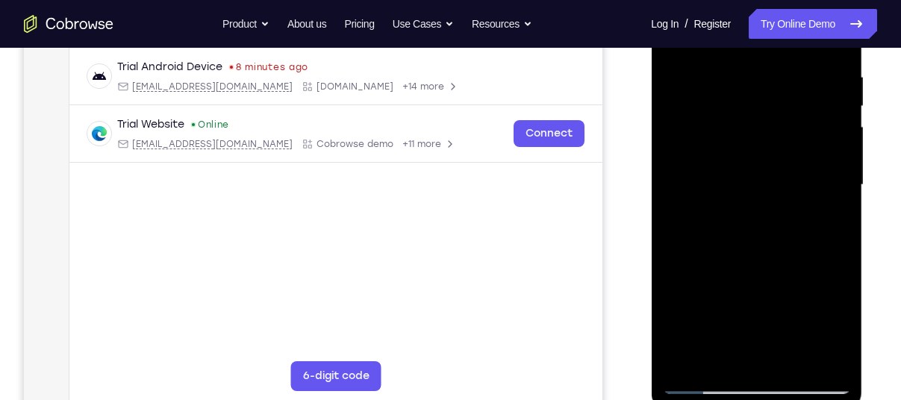
click at [825, 363] on div at bounding box center [756, 185] width 188 height 418
drag, startPoint x: 784, startPoint y: 292, endPoint x: 792, endPoint y: 132, distance: 159.9
click at [792, 132] on div at bounding box center [756, 185] width 188 height 418
drag, startPoint x: 704, startPoint y: 181, endPoint x: 699, endPoint y: 210, distance: 29.6
click at [699, 210] on div at bounding box center [756, 185] width 188 height 418
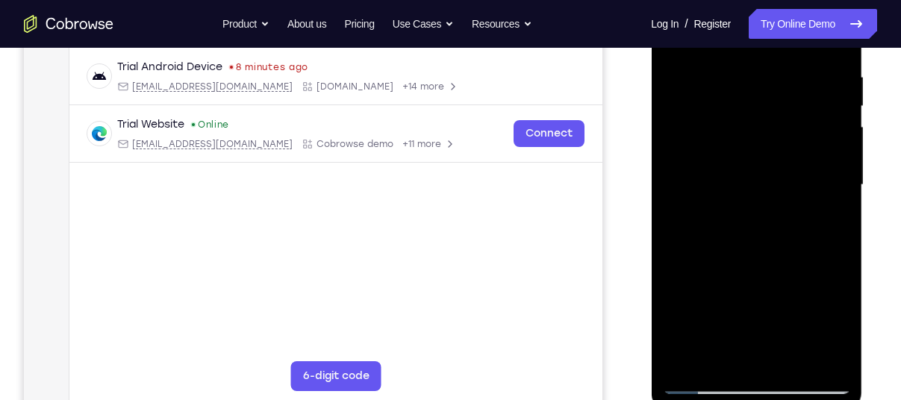
drag, startPoint x: 753, startPoint y: 178, endPoint x: 752, endPoint y: 236, distance: 58.2
click at [752, 236] on div at bounding box center [756, 185] width 188 height 418
click at [823, 166] on div at bounding box center [756, 185] width 188 height 418
drag, startPoint x: 789, startPoint y: 201, endPoint x: 778, endPoint y: 301, distance: 100.6
click at [778, 301] on div at bounding box center [756, 185] width 188 height 418
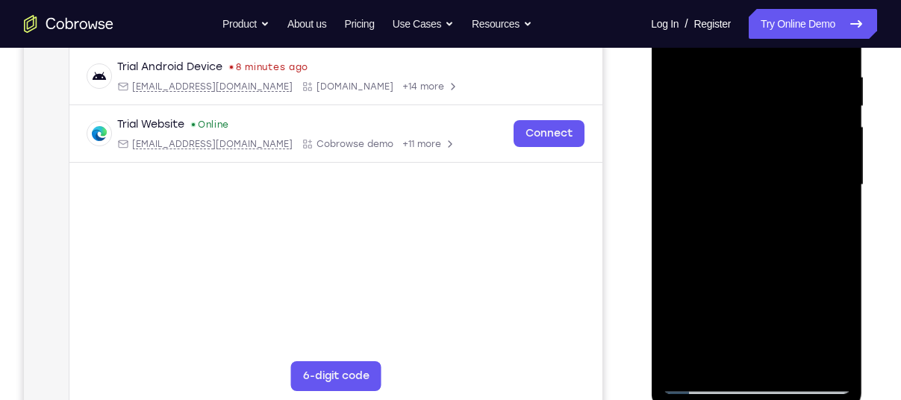
drag, startPoint x: 780, startPoint y: 237, endPoint x: 778, endPoint y: 277, distance: 40.3
click at [778, 277] on div at bounding box center [756, 185] width 188 height 418
click at [838, 193] on div at bounding box center [756, 185] width 188 height 418
click at [845, 195] on div at bounding box center [756, 185] width 188 height 418
drag, startPoint x: 731, startPoint y: 116, endPoint x: 719, endPoint y: 154, distance: 39.2
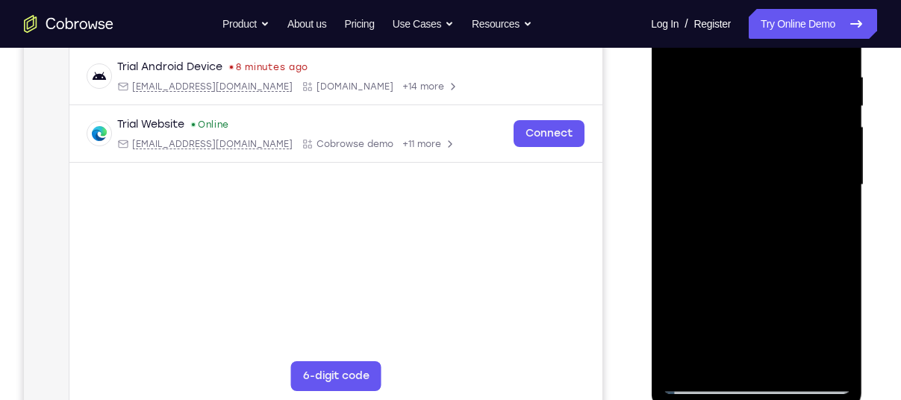
click at [719, 154] on div at bounding box center [756, 185] width 188 height 418
drag, startPoint x: 742, startPoint y: 141, endPoint x: 747, endPoint y: 232, distance: 91.2
click at [747, 232] on div at bounding box center [756, 185] width 188 height 418
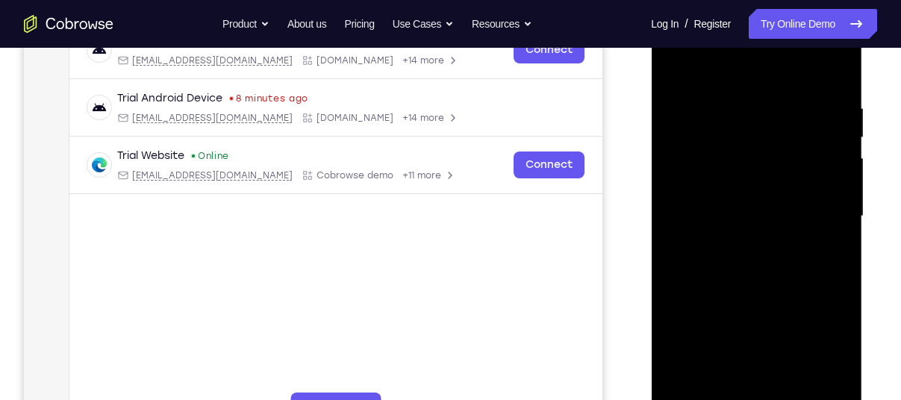
scroll to position [288, 0]
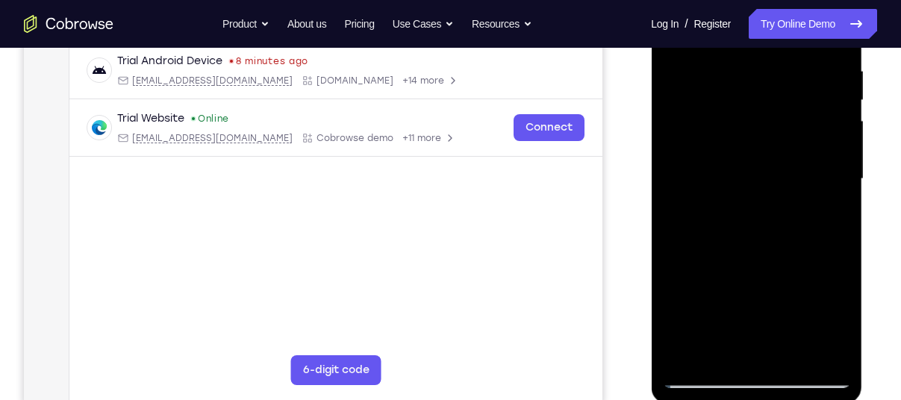
click at [681, 358] on div at bounding box center [756, 179] width 188 height 418
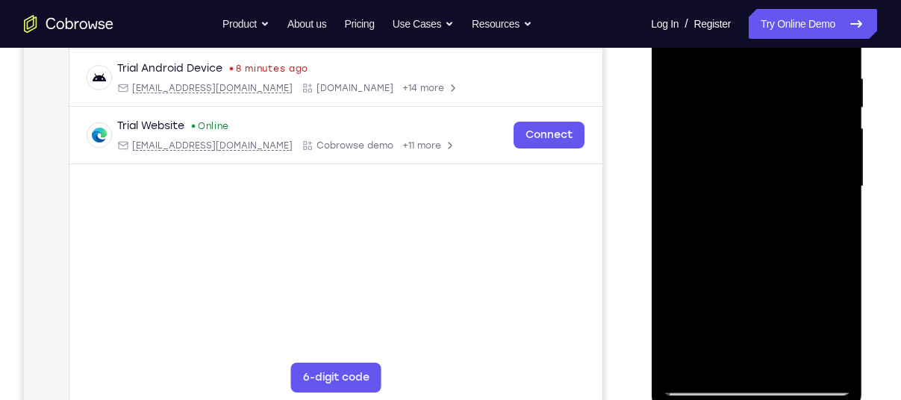
scroll to position [279, 0]
click at [722, 355] on div at bounding box center [756, 188] width 188 height 418
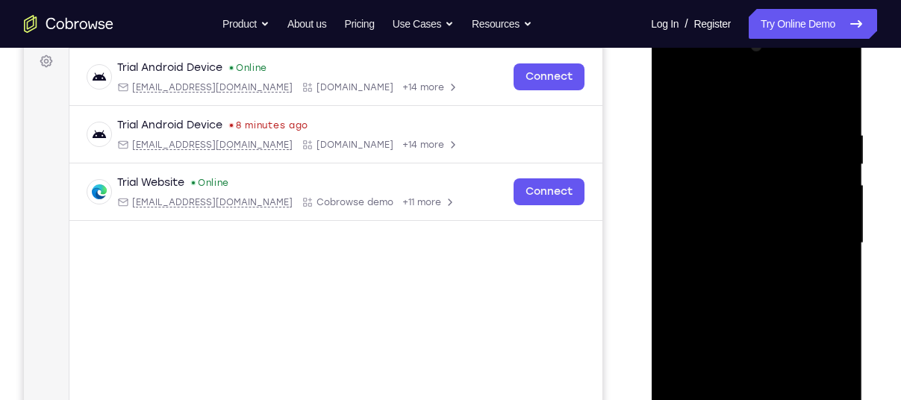
scroll to position [222, 0]
click at [745, 93] on div at bounding box center [756, 245] width 188 height 418
click at [746, 133] on div at bounding box center [756, 245] width 188 height 418
drag, startPoint x: 807, startPoint y: 207, endPoint x: 811, endPoint y: 169, distance: 37.5
click at [811, 169] on div at bounding box center [756, 245] width 188 height 418
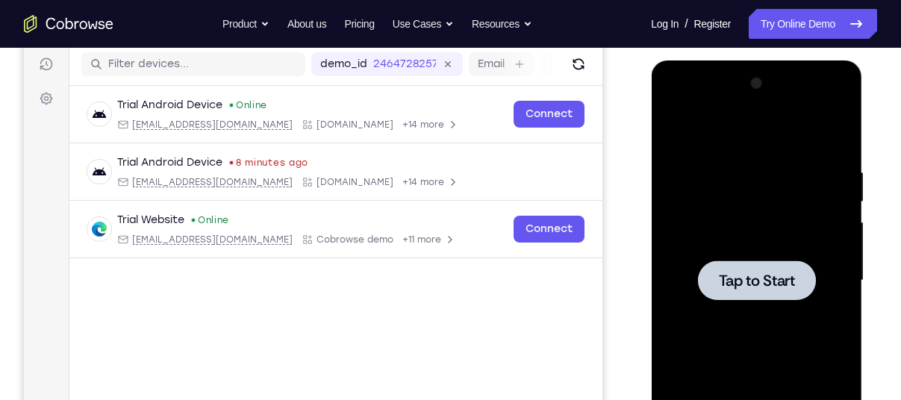
scroll to position [190, 0]
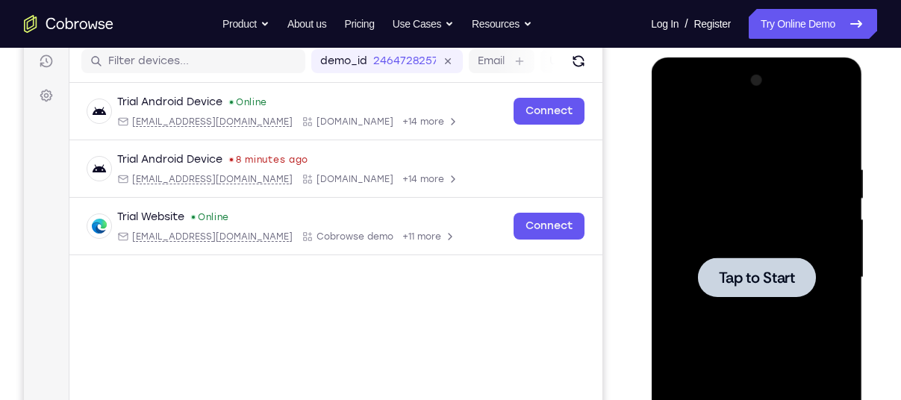
click at [875, 148] on div at bounding box center [757, 275] width 239 height 459
